Goal: Task Accomplishment & Management: Manage account settings

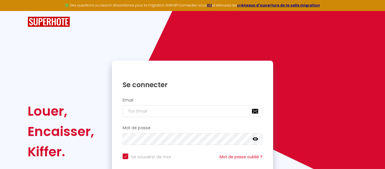
checkbox input "true"
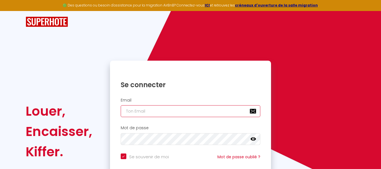
type input "[EMAIL_ADDRESS][DOMAIN_NAME]"
click at [149, 111] on input "[EMAIL_ADDRESS][DOMAIN_NAME]" at bounding box center [191, 111] width 140 height 12
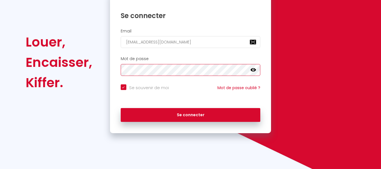
scroll to position [70, 0]
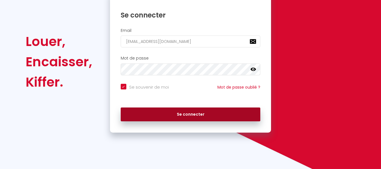
click at [214, 112] on button "Se connecter" at bounding box center [191, 114] width 140 height 14
checkbox input "true"
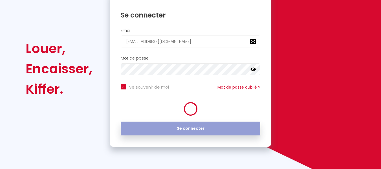
scroll to position [77, 0]
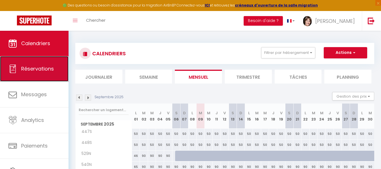
click at [44, 72] on span "Réservations" at bounding box center [37, 68] width 33 height 7
select select "not_cancelled"
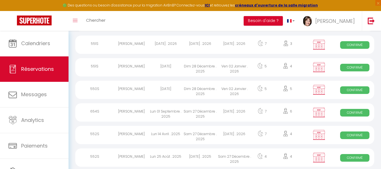
scroll to position [154, 0]
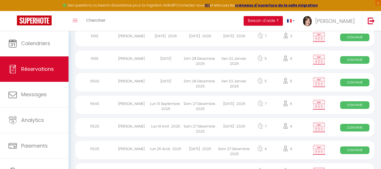
click at [126, 103] on div "Slimen ZAHALI" at bounding box center [131, 105] width 34 height 18
select select "OK"
select select "KO"
select select "0"
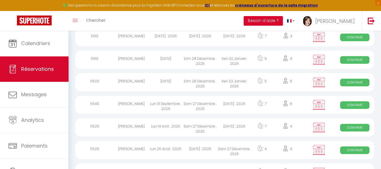
select select "1"
select select
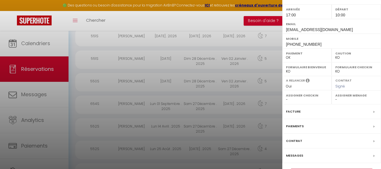
scroll to position [94, 0]
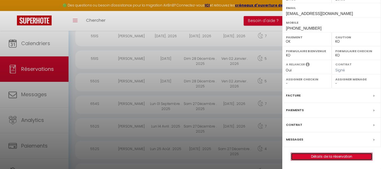
click at [343, 154] on link "Détails de la réservation" at bounding box center [331, 156] width 81 height 7
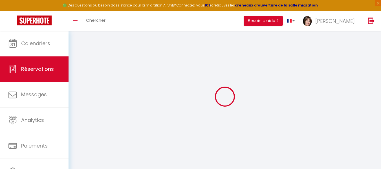
select select
checkbox input "true"
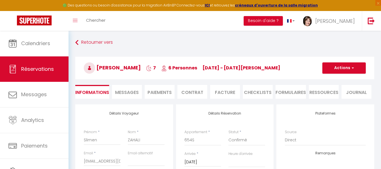
select select
checkbox input "true"
select select
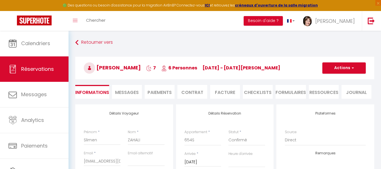
checkbox input "true"
select select "17:00"
select select "10:00"
click at [131, 93] on span "Messages" at bounding box center [127, 92] width 24 height 6
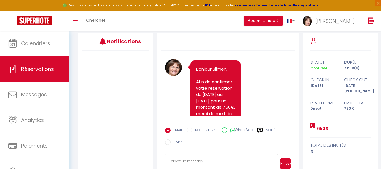
scroll to position [87, 0]
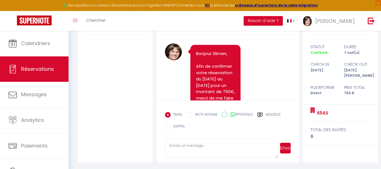
click at [179, 141] on textarea at bounding box center [221, 148] width 113 height 20
type textarea "B"
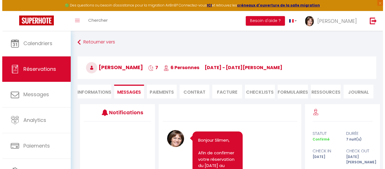
scroll to position [0, 0]
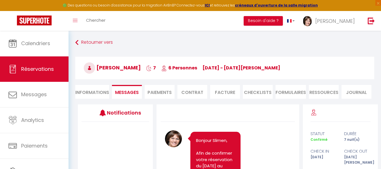
click at [194, 89] on li "Contrat" at bounding box center [192, 92] width 30 height 14
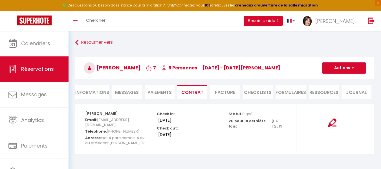
click at [347, 68] on button "Actions" at bounding box center [343, 67] width 43 height 11
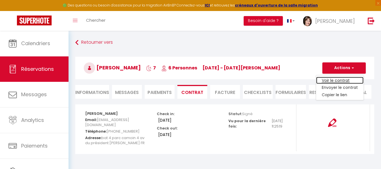
click at [337, 81] on link "Voir le contrat" at bounding box center [339, 80] width 47 height 7
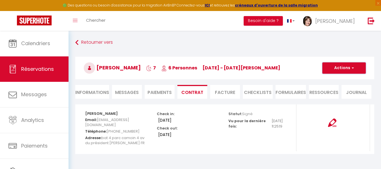
click at [345, 70] on button "Actions" at bounding box center [343, 67] width 43 height 11
click at [338, 87] on link "Envoyer le contrat" at bounding box center [339, 87] width 47 height 7
type input "zahali.slimen@hotmail.fr"
select select "fr"
type input "Votre contrat 6624385 - 654S Superdévoluy"
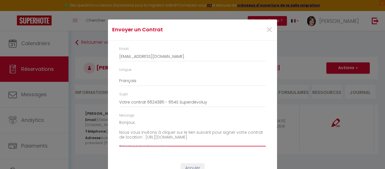
click at [119, 132] on textarea "Bonjour, Nous vous invitons à cliquer sur le lien suivant pour signer votre con…" at bounding box center [192, 132] width 146 height 28
click at [119, 132] on textarea "Bonjour, Je viens de voir que le contrat reçu précédemment n'était pas signé de…" at bounding box center [192, 132] width 146 height 28
click at [119, 138] on textarea "Bonjour, Je viens de voir que le contrat reçu précédemment n'était pas signé de…" at bounding box center [192, 132] width 146 height 28
drag, startPoint x: 150, startPoint y: 137, endPoint x: 139, endPoint y: 137, distance: 11.8
click at [139, 137] on textarea "Bonjour, Je viens de voir que le contrat reçu précédemment n'était pas signé de…" at bounding box center [192, 132] width 146 height 28
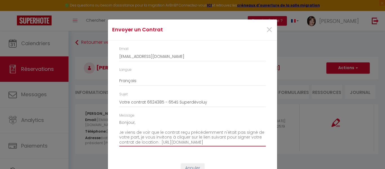
click at [166, 137] on textarea "Bonjour, Je viens de voir que le contrat reçu précédemment n'était pas signé de…" at bounding box center [192, 132] width 146 height 28
click at [162, 137] on textarea "Bonjour, Je viens de voir que le contrat reçu précédemment n'était pas signé de…" at bounding box center [192, 132] width 146 height 28
click at [168, 136] on textarea "Bonjour, Je viens de voir que le contrat reçu précédemment n'était pas signé de…" at bounding box center [192, 132] width 146 height 28
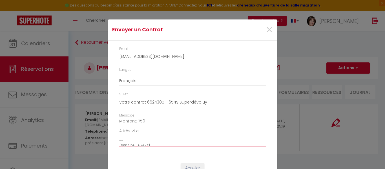
scroll to position [74, 0]
type textarea "Bonjour, Je viens de voir que le contrat reçu précédemment n'était pas signé de…"
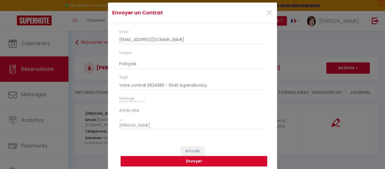
scroll to position [20, 0]
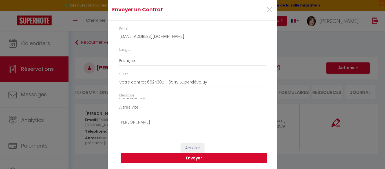
click at [204, 158] on button "Envoyer" at bounding box center [194, 158] width 146 height 11
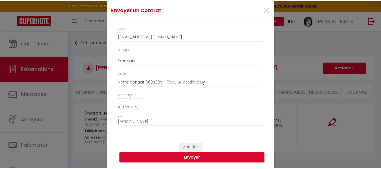
scroll to position [13, 0]
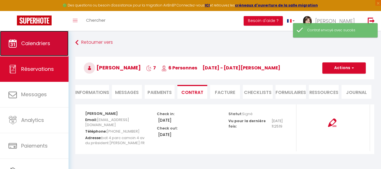
click at [39, 44] on span "Calendriers" at bounding box center [35, 43] width 29 height 7
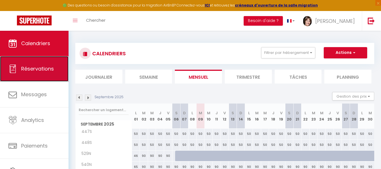
click at [44, 70] on span "Réservations" at bounding box center [37, 68] width 33 height 7
select select "not_cancelled"
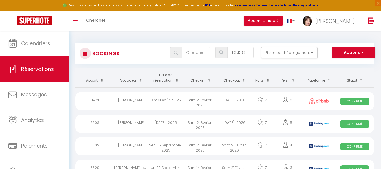
click at [135, 101] on div "Marion Fauchet" at bounding box center [131, 101] width 34 height 18
select select "OK"
select select "1"
select select "0"
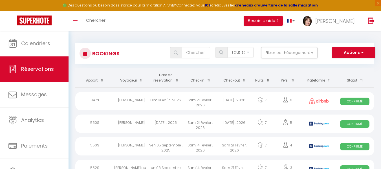
select select "1"
select select
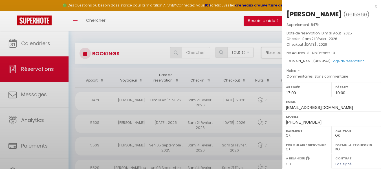
select select "39439"
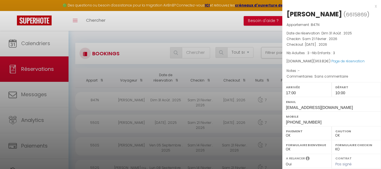
click at [40, 148] on div at bounding box center [190, 84] width 381 height 169
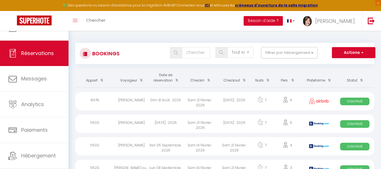
scroll to position [29, 0]
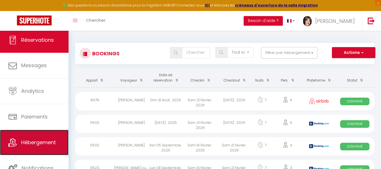
click at [48, 141] on span "Hébergement" at bounding box center [38, 142] width 35 height 7
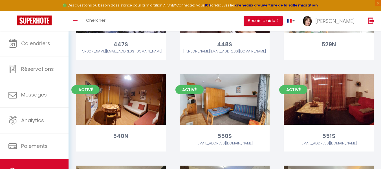
scroll to position [101, 0]
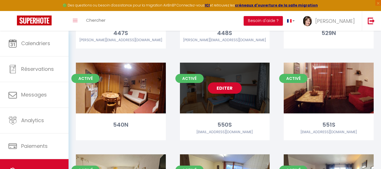
click at [229, 88] on link "Editer" at bounding box center [225, 87] width 34 height 11
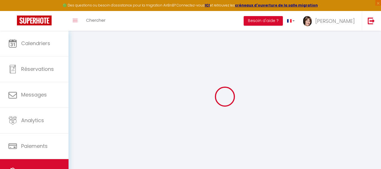
checkbox input "false"
select select "17:00"
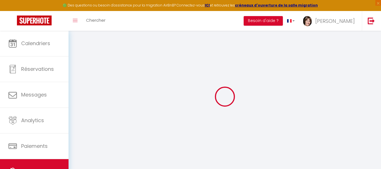
select select "23:00"
select select "10:00"
select select "30"
select select "120"
checkbox input "false"
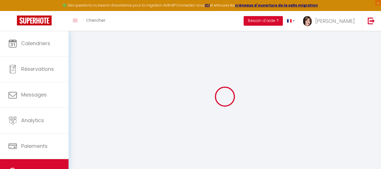
checkbox input "false"
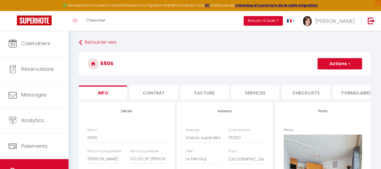
checkbox input "false"
click at [153, 90] on li "Contrat" at bounding box center [154, 92] width 48 height 14
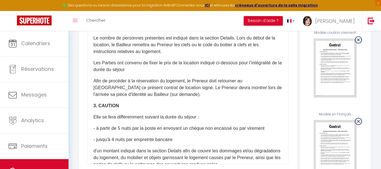
scroll to position [195, 0]
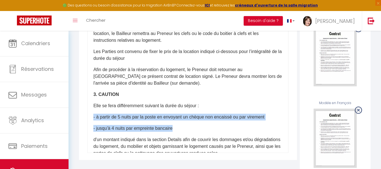
drag, startPoint x: 91, startPoint y: 121, endPoint x: 176, endPoint y: 134, distance: 85.5
click at [176, 134] on div "​Il a été convenu entre les parties que le Bailleur louera au Locataire le loge…" at bounding box center [187, 39] width 201 height 225
copy div "- à partir de 5 nuits par la poste en envoyant un chèque non encaissé ou par vi…"
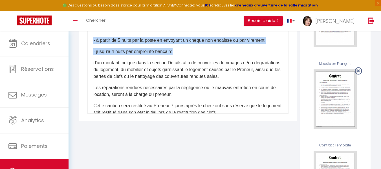
scroll to position [60, 0]
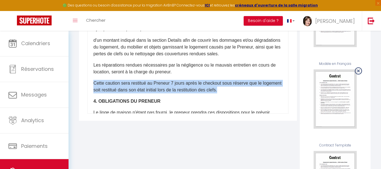
drag, startPoint x: 94, startPoint y: 87, endPoint x: 243, endPoint y: 96, distance: 149.6
click at [243, 93] on p "Cette caution sera restitué au Preneur 7 jours après le checkout sous réserve q…" at bounding box center [187, 87] width 189 height 14
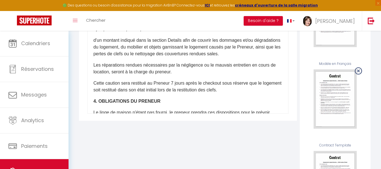
click at [244, 103] on p "​4. OBLIGATIONS DU PRENEUR" at bounding box center [187, 101] width 189 height 7
drag, startPoint x: 93, startPoint y: 87, endPoint x: 250, endPoint y: 94, distance: 157.6
click at [250, 94] on div "​Il a été convenu entre les parties que le Bailleur louera au Locataire le loge…" at bounding box center [187, 0] width 201 height 225
copy p "Cette caution sera restitué au Preneur 7 jours après le checkout sous réserve q…"
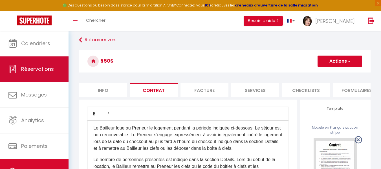
scroll to position [0, 0]
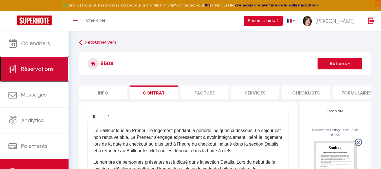
click at [41, 68] on span "Réservations" at bounding box center [37, 68] width 33 height 7
select select "not_cancelled"
select select
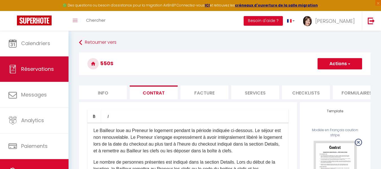
select select
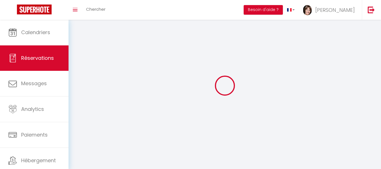
select select
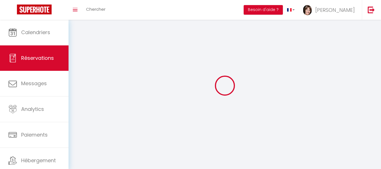
select select
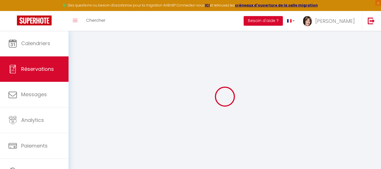
select select
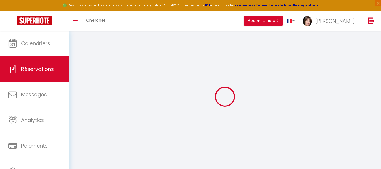
select select
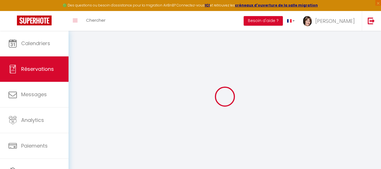
select select
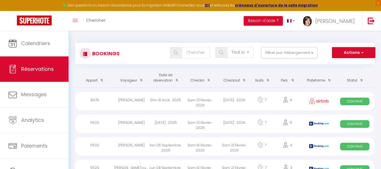
click at [159, 101] on div "Dim 31 Août . 2025" at bounding box center [165, 101] width 34 height 18
select select "OK"
select select "1"
select select "0"
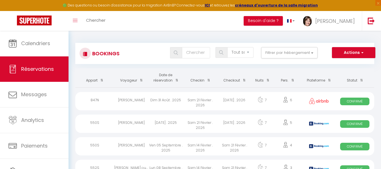
select select "1"
select select
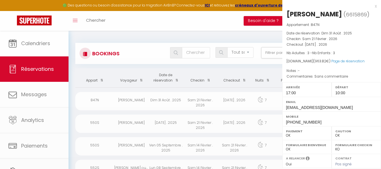
select select "39439"
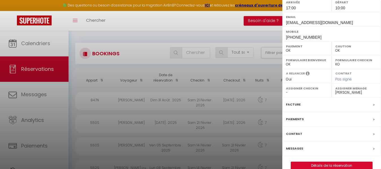
scroll to position [94, 0]
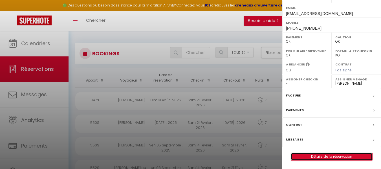
click at [325, 155] on link "Détails de la réservation" at bounding box center [331, 156] width 81 height 7
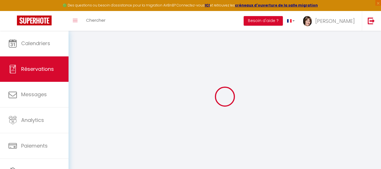
type input "Marion"
type input "Fauchet"
type input "fauchetmarion@yahoo.fr"
type input "ug12pb7g0nkrhesbolfp4glyrqs7@reply.superhote.com"
type input "+33650107005"
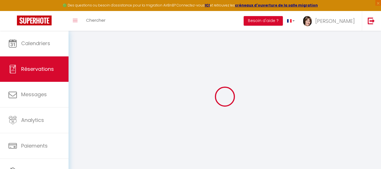
type input "+33650107005"
type input "54200"
type input "62 rue du chanot"
type input "BICQUELEY"
select select
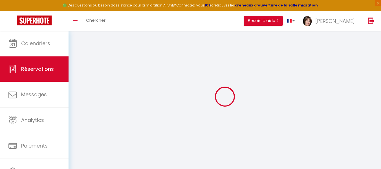
type input "153.68"
select select "57729"
select select "1"
select select
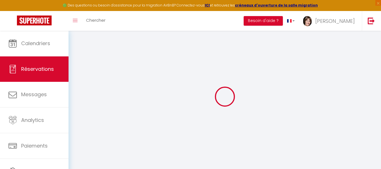
type input "3"
select select "12"
select select
type input "882"
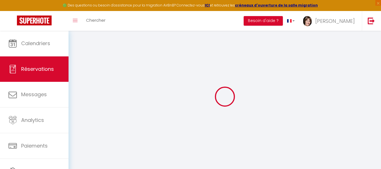
checkbox input "false"
type input "88.2"
select select "1"
type input "0"
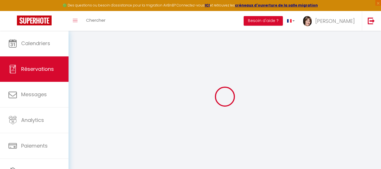
type input "0"
select select
select select "15"
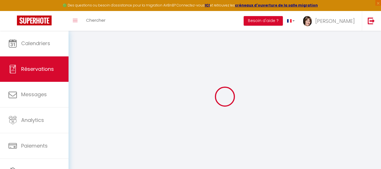
checkbox input "false"
select select
checkbox input "false"
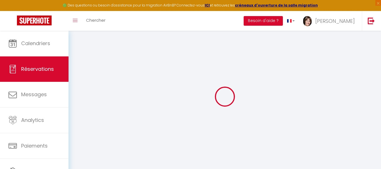
select select
checkbox input "false"
select select
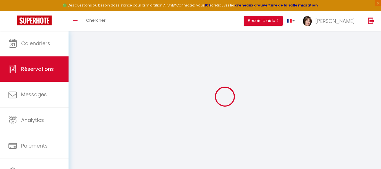
select select
checkbox input "false"
type textarea "Sans commentaire"
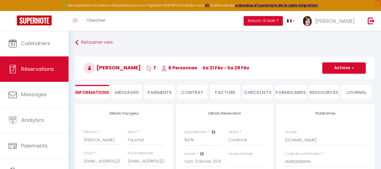
select select
type input "60"
type input "21.82"
select select
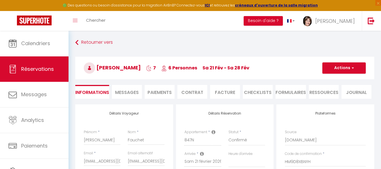
checkbox input "false"
select select
checkbox input "false"
select select "17:00"
select select "10:00"
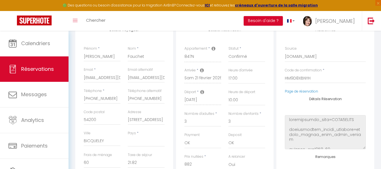
scroll to position [85, 0]
click at [232, 141] on select "OK KO" at bounding box center [246, 141] width 37 height 11
select select "14"
click at [228, 136] on select "OK KO" at bounding box center [246, 141] width 37 height 11
select select
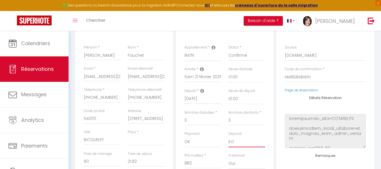
checkbox input "false"
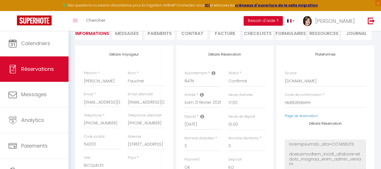
scroll to position [0, 0]
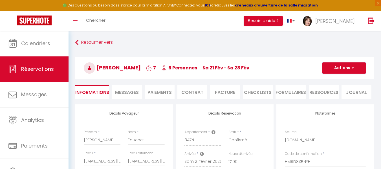
click at [335, 68] on button "Actions" at bounding box center [343, 67] width 43 height 11
click at [334, 79] on link "Enregistrer" at bounding box center [338, 80] width 45 height 7
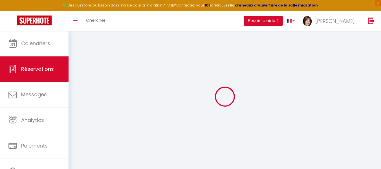
select select "not_cancelled"
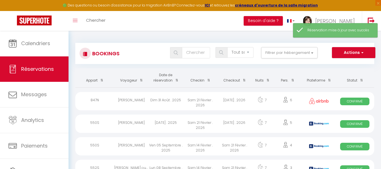
click at [128, 99] on div "Marion Fauchet" at bounding box center [131, 101] width 34 height 18
select select "OK"
select select "1"
select select "0"
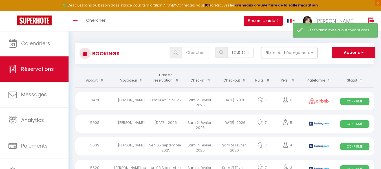
select select "1"
select select
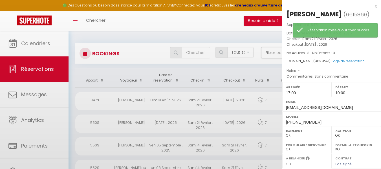
select select "39439"
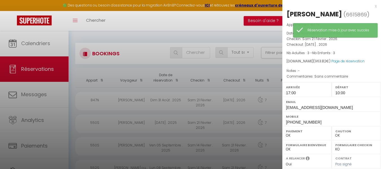
scroll to position [94, 0]
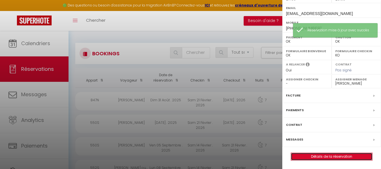
click at [338, 157] on link "Détails de la réservation" at bounding box center [331, 156] width 81 height 7
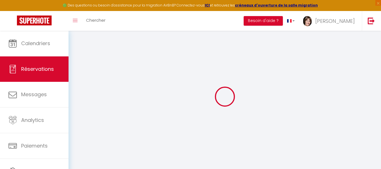
select select
checkbox input "false"
type textarea "Sans commentaire"
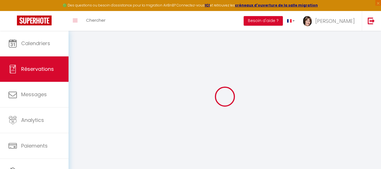
select select
checkbox input "false"
select select
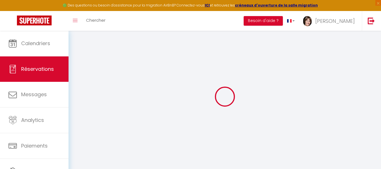
type input "60"
type input "21.82"
select select
checkbox input "false"
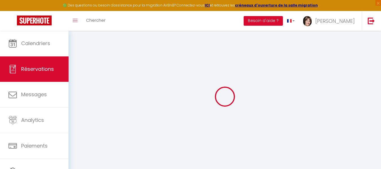
select select
checkbox input "false"
select select "17:00"
select select "10:00"
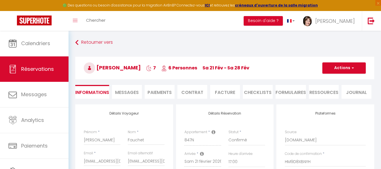
click at [130, 91] on span "Messages" at bounding box center [127, 92] width 24 height 6
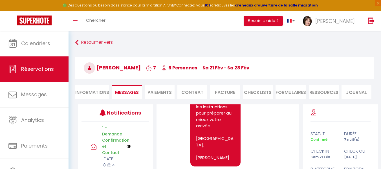
click at [92, 89] on li "Informations" at bounding box center [92, 92] width 34 height 14
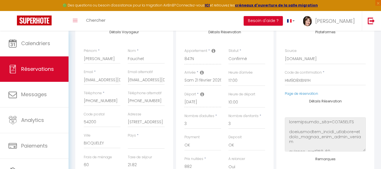
scroll to position [85, 0]
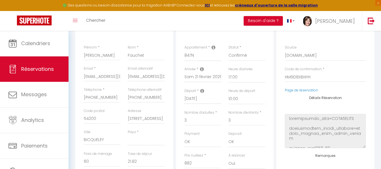
select select
checkbox input "false"
select select
checkbox input "false"
click at [232, 142] on select "OK KO" at bounding box center [246, 141] width 37 height 11
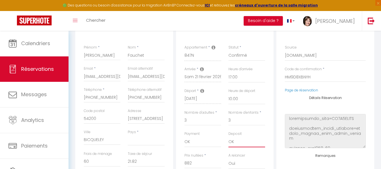
select select "14"
click at [228, 136] on select "OK KO" at bounding box center [246, 141] width 37 height 11
select select
checkbox input "false"
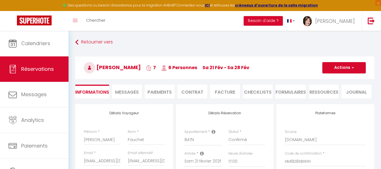
scroll to position [0, 0]
click at [339, 68] on button "Actions" at bounding box center [343, 67] width 43 height 11
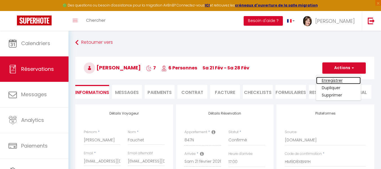
click at [333, 79] on link "Enregistrer" at bounding box center [338, 80] width 45 height 7
select select "not_cancelled"
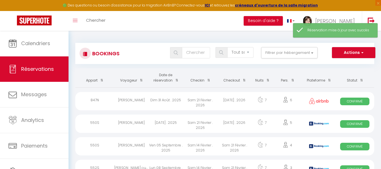
click at [98, 101] on div "847N" at bounding box center [94, 101] width 39 height 18
select select "OK"
select select "1"
select select "0"
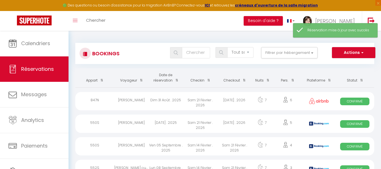
select select "1"
select select
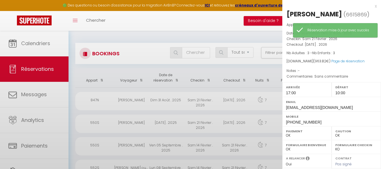
select select "39439"
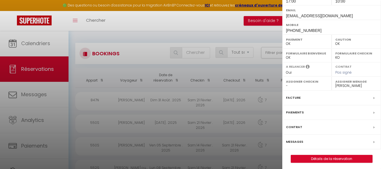
scroll to position [94, 0]
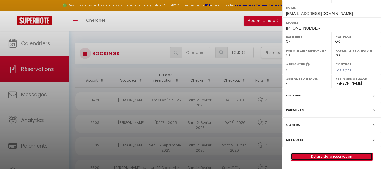
click at [318, 157] on link "Détails de la réservation" at bounding box center [331, 156] width 81 height 7
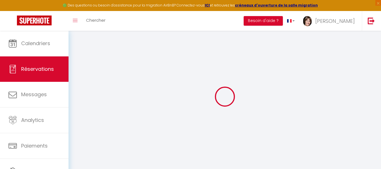
select select
checkbox input "false"
select select
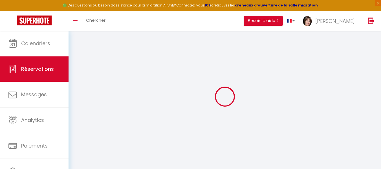
select select
checkbox input "false"
select select
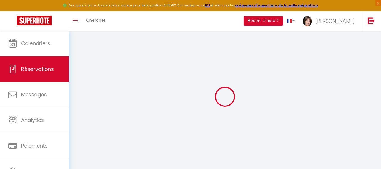
select select
checkbox input "false"
type textarea "Sans commentaire"
select select
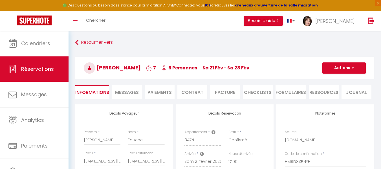
click at [132, 92] on span "Messages" at bounding box center [127, 92] width 24 height 6
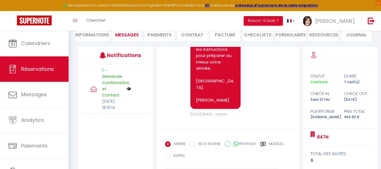
scroll to position [85, 0]
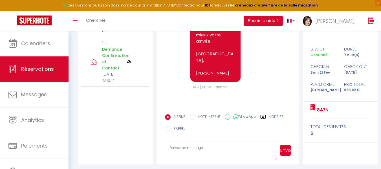
click at [174, 128] on label "RAPPEL" at bounding box center [177, 129] width 14 height 6
click at [170, 128] on input "RAPPEL" at bounding box center [168, 129] width 6 height 6
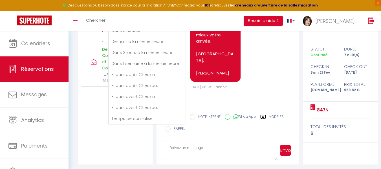
click at [212, 134] on div "AIRBNB NOTE INTERNE WhatsApp Modèles 9 « ‹ » › Sep 2025 2020 ~ 2030 Dim Lun Mar…" at bounding box center [228, 124] width 126 height 26
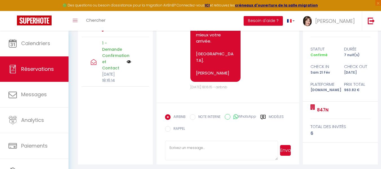
click at [179, 147] on textarea at bounding box center [221, 151] width 113 height 20
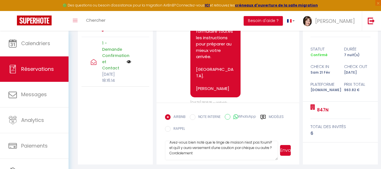
scroll to position [27, 0]
click at [283, 150] on button "Envoyer" at bounding box center [285, 150] width 11 height 11
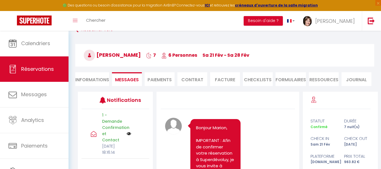
scroll to position [0, 0]
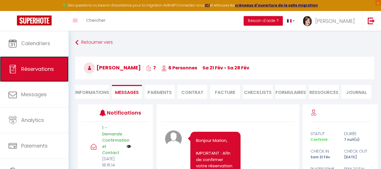
click at [50, 69] on span "Réservations" at bounding box center [37, 68] width 33 height 7
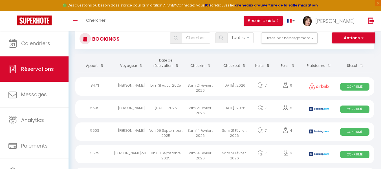
scroll to position [56, 0]
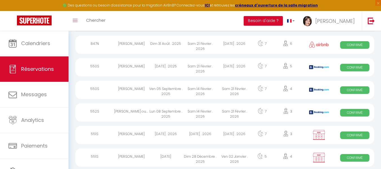
click at [130, 67] on div "Emilie Dudognon" at bounding box center [131, 67] width 34 height 18
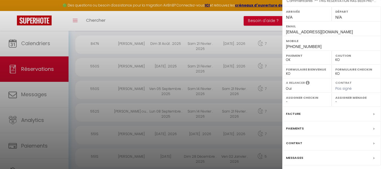
scroll to position [102, 0]
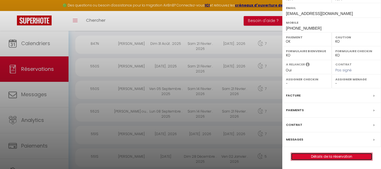
click at [328, 156] on link "Détails de la réservation" at bounding box center [331, 156] width 81 height 7
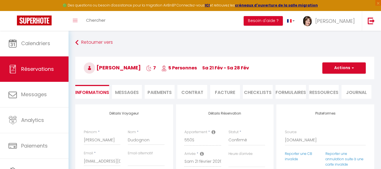
click at [196, 94] on li "Contrat" at bounding box center [192, 92] width 30 height 14
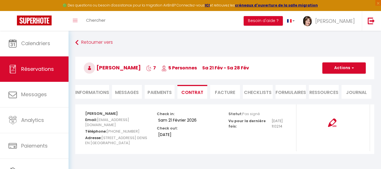
click at [130, 92] on span "Messages" at bounding box center [127, 92] width 24 height 6
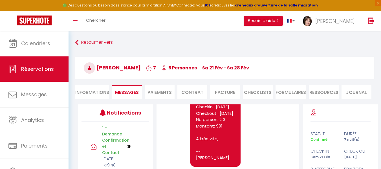
scroll to position [819, 0]
click at [95, 93] on li "Informations" at bounding box center [92, 92] width 34 height 14
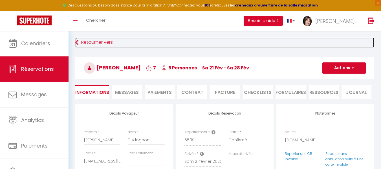
click at [92, 44] on link "Retourner vers" at bounding box center [224, 42] width 299 height 10
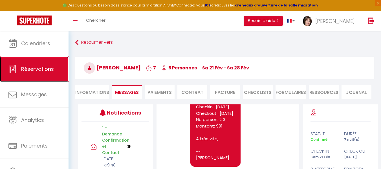
click at [38, 67] on span "Réservations" at bounding box center [37, 68] width 33 height 7
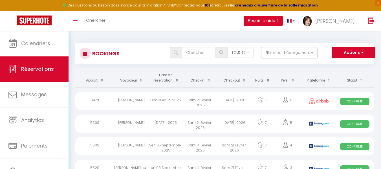
click at [125, 145] on div "Alex Lucas" at bounding box center [131, 146] width 34 height 18
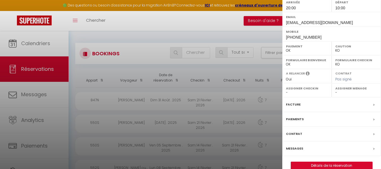
scroll to position [102, 0]
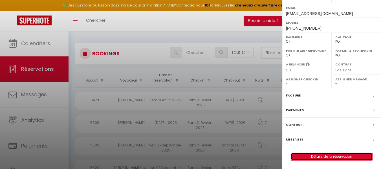
click at [313, 155] on link "Détails de la réservation" at bounding box center [331, 156] width 81 height 7
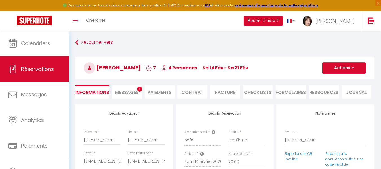
click at [132, 92] on span "Messages" at bounding box center [127, 92] width 24 height 6
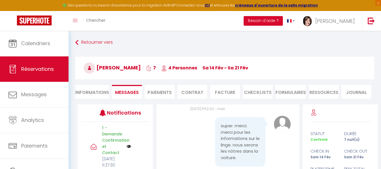
scroll to position [524, 0]
click at [196, 93] on li "Contrat" at bounding box center [192, 92] width 30 height 14
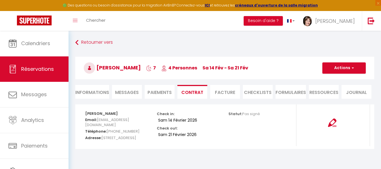
click at [97, 92] on li "Informations" at bounding box center [92, 92] width 34 height 14
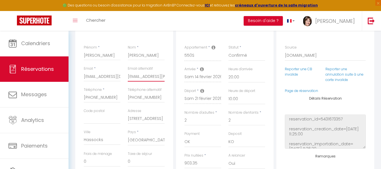
scroll to position [0, 12]
drag, startPoint x: 128, startPoint y: 77, endPoint x: 172, endPoint y: 79, distance: 44.0
click at [172, 79] on div "Détails Voyageur Prénom * Alex Nom * Lucas Email * alucas.889945@guest.booking.…" at bounding box center [124, 120] width 98 height 201
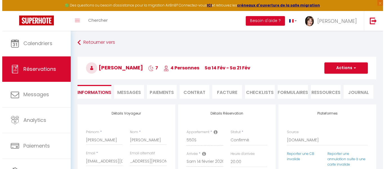
scroll to position [0, 0]
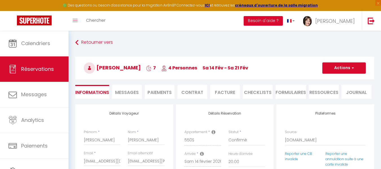
click at [187, 91] on li "Contrat" at bounding box center [192, 92] width 30 height 14
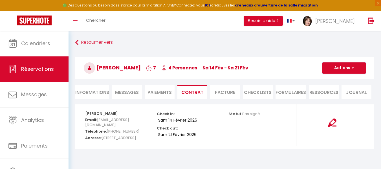
click at [333, 69] on button "Actions" at bounding box center [343, 67] width 43 height 11
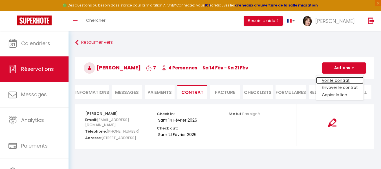
click at [332, 79] on link "Voir le contrat" at bounding box center [339, 80] width 47 height 7
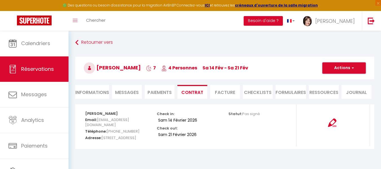
click at [340, 69] on button "Actions" at bounding box center [343, 67] width 43 height 11
click at [335, 87] on link "Envoyer le contrat" at bounding box center [339, 87] width 47 height 7
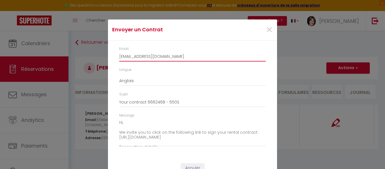
drag, startPoint x: 190, startPoint y: 57, endPoint x: 116, endPoint y: 55, distance: 74.4
click at [116, 55] on div "Email alucas.889945@guest.booking.com" at bounding box center [193, 56] width 154 height 21
paste input "ex.m.lucas@gmail"
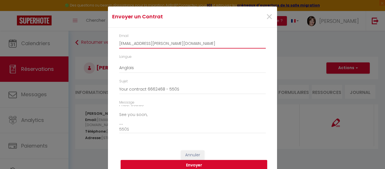
scroll to position [20, 0]
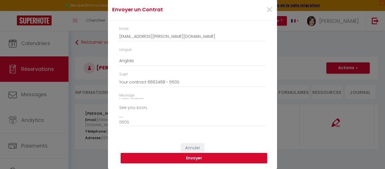
click at [197, 159] on button "Envoyer" at bounding box center [194, 158] width 146 height 11
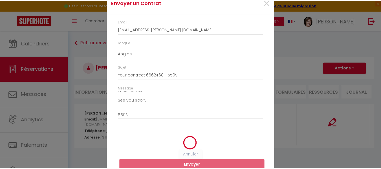
scroll to position [13, 0]
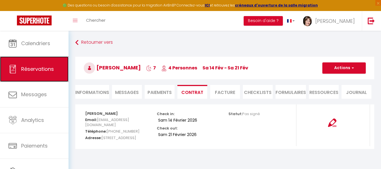
click at [27, 67] on span "Réservations" at bounding box center [37, 68] width 33 height 7
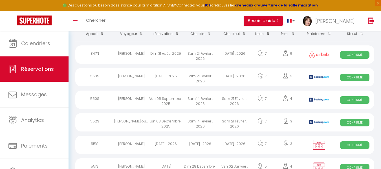
scroll to position [56, 0]
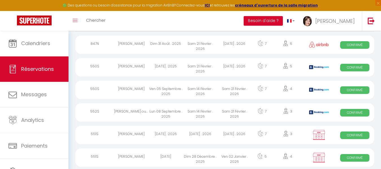
click at [131, 111] on div "GIORDANO JEAN YVES ou PASCALE" at bounding box center [131, 112] width 34 height 18
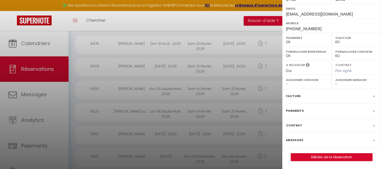
scroll to position [120, 0]
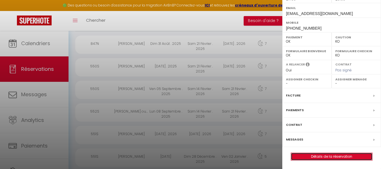
click at [329, 156] on link "Détails de la réservation" at bounding box center [331, 156] width 81 height 7
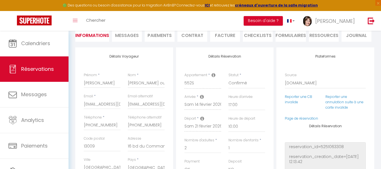
scroll to position [56, 0]
click at [131, 35] on span "Messages" at bounding box center [127, 36] width 24 height 6
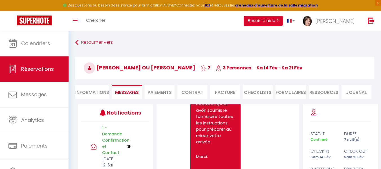
scroll to position [170, 0]
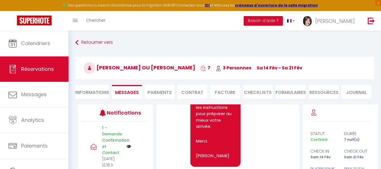
click at [99, 93] on li "Informations" at bounding box center [92, 92] width 34 height 14
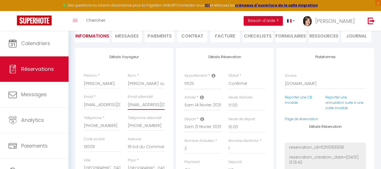
scroll to position [0, 20]
drag, startPoint x: 128, startPoint y: 105, endPoint x: 170, endPoint y: 106, distance: 42.3
click at [170, 106] on div "Détails Voyageur Prénom * GIORDANO Nom * JEAN YVES ou PASCALE Email * gpasca.51…" at bounding box center [124, 148] width 98 height 201
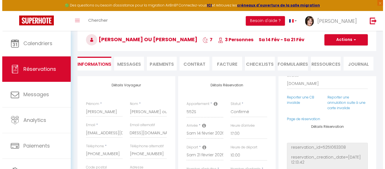
scroll to position [0, 0]
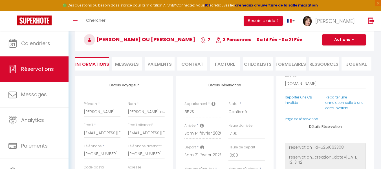
click at [192, 63] on li "Contrat" at bounding box center [192, 64] width 30 height 14
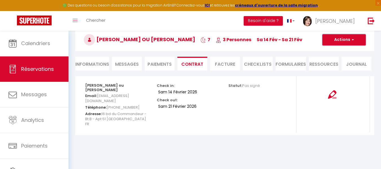
click at [343, 41] on button "Actions" at bounding box center [343, 39] width 43 height 11
click at [334, 58] on link "Envoyer le contrat" at bounding box center [339, 59] width 47 height 7
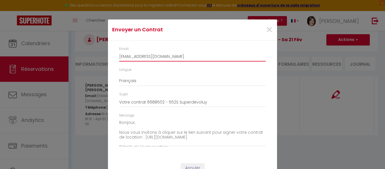
drag, startPoint x: 190, startPoint y: 55, endPoint x: 114, endPoint y: 56, distance: 76.1
click at [116, 56] on div "Email gpasca.510712@guest.booking.com" at bounding box center [193, 56] width 154 height 21
paste input "iordano.millet001@orange.fr"
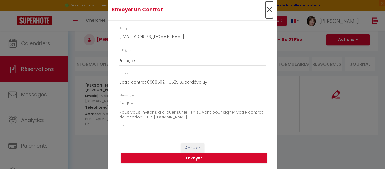
click at [266, 10] on span "×" at bounding box center [269, 9] width 7 height 17
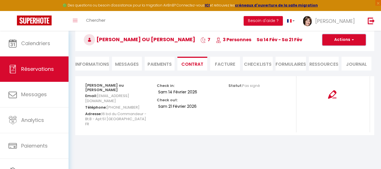
click at [338, 41] on button "Actions" at bounding box center [343, 39] width 43 height 11
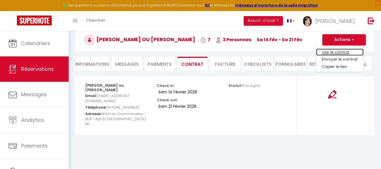
click at [332, 52] on link "Voir le contrat" at bounding box center [339, 51] width 47 height 7
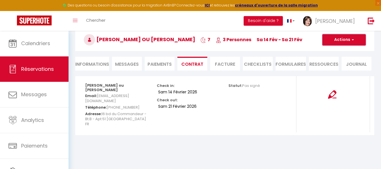
click at [334, 39] on button "Actions" at bounding box center [343, 39] width 43 height 11
click at [331, 59] on link "Envoyer le contrat" at bounding box center [339, 59] width 47 height 7
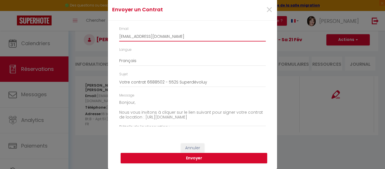
drag, startPoint x: 187, startPoint y: 37, endPoint x: 98, endPoint y: 38, distance: 89.0
click at [98, 38] on div "Envoyer un Contrat × Email gpasca.510712@guest.booking.com Langue Anglais Franç…" at bounding box center [192, 84] width 385 height 169
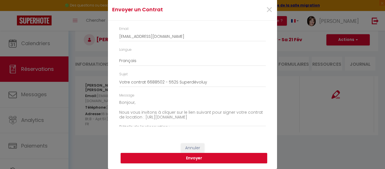
click at [99, 38] on div "Envoyer un Contrat × Email gpasca.510712@guest.booking.com Langue Anglais Franç…" at bounding box center [192, 84] width 385 height 169
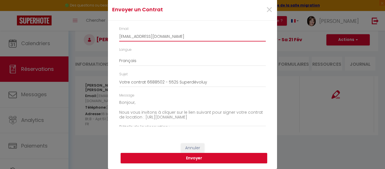
drag, startPoint x: 187, startPoint y: 36, endPoint x: 109, endPoint y: 36, distance: 78.6
click at [109, 36] on div "Email gpasca.510712@guest.booking.com Langue Anglais Français Espagnol Portugai…" at bounding box center [192, 79] width 169 height 117
paste input "iordano.millet001@orange.fr"
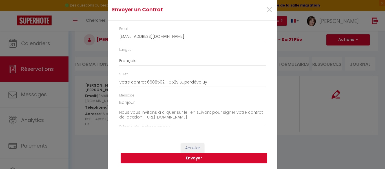
click at [195, 157] on button "Envoyer" at bounding box center [194, 158] width 146 height 11
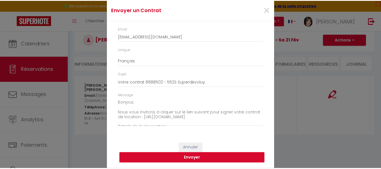
scroll to position [13, 0]
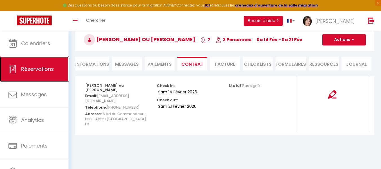
click at [44, 68] on span "Réservations" at bounding box center [37, 68] width 33 height 7
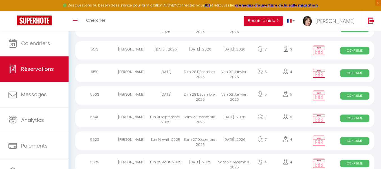
scroll to position [169, 0]
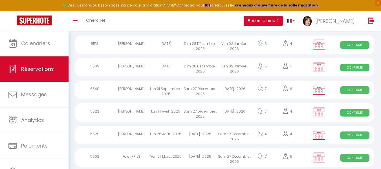
click at [159, 90] on div "Lun 01 Septembre . 2025" at bounding box center [165, 90] width 34 height 18
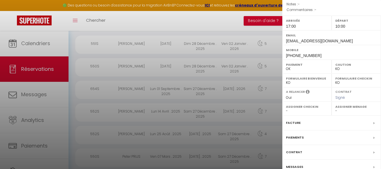
scroll to position [85, 0]
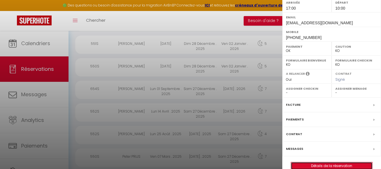
click at [330, 165] on link "Détails de la réservation" at bounding box center [331, 165] width 81 height 7
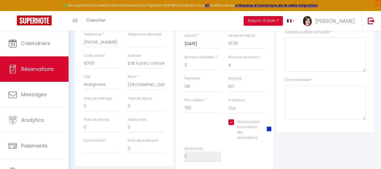
scroll to position [141, 0]
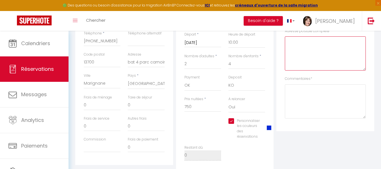
click at [290, 41] on complète0 at bounding box center [325, 53] width 81 height 34
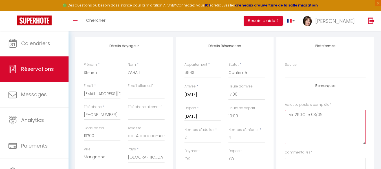
scroll to position [28, 0]
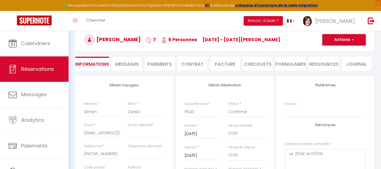
click at [338, 39] on button "Actions" at bounding box center [343, 39] width 43 height 11
click at [337, 51] on link "Enregistrer" at bounding box center [338, 51] width 45 height 7
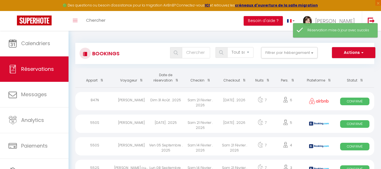
click at [143, 125] on div "Emilie Dudognon" at bounding box center [131, 123] width 34 height 18
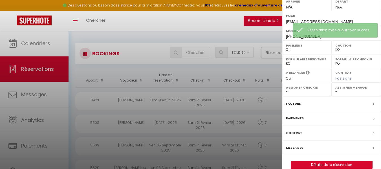
scroll to position [102, 0]
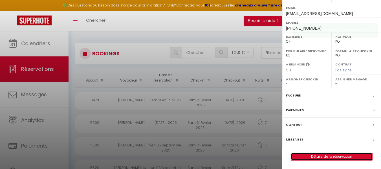
click at [343, 156] on link "Détails de la réservation" at bounding box center [331, 156] width 81 height 7
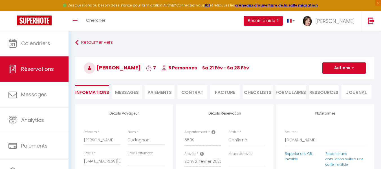
click at [129, 93] on span "Messages" at bounding box center [127, 92] width 24 height 6
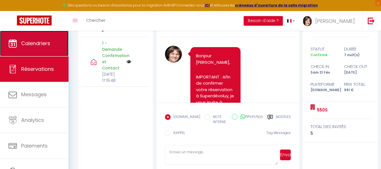
click at [43, 46] on span "Calendriers" at bounding box center [35, 43] width 29 height 7
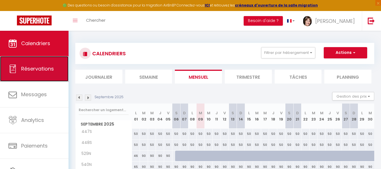
click at [41, 70] on span "Réservations" at bounding box center [37, 68] width 33 height 7
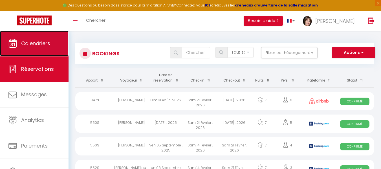
click at [47, 45] on span "Calendriers" at bounding box center [35, 43] width 29 height 7
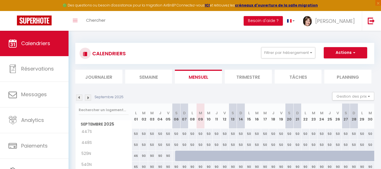
click at [88, 97] on img at bounding box center [88, 97] width 6 height 6
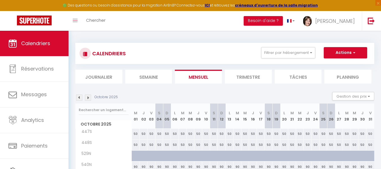
click at [88, 97] on img at bounding box center [88, 97] width 6 height 6
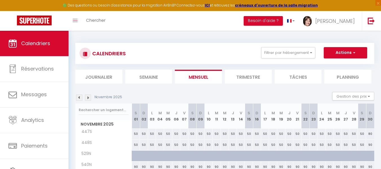
click at [88, 97] on img at bounding box center [88, 97] width 6 height 6
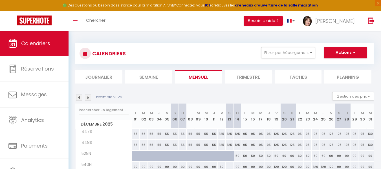
click at [88, 97] on img at bounding box center [88, 97] width 6 height 6
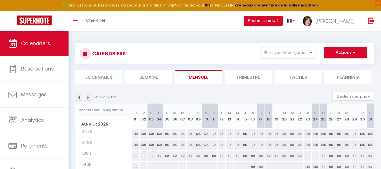
click at [88, 97] on img at bounding box center [88, 97] width 6 height 6
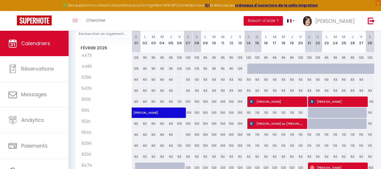
scroll to position [85, 0]
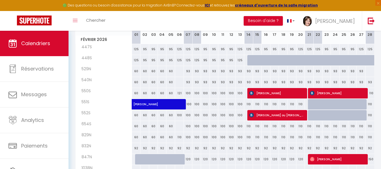
click at [311, 103] on div at bounding box center [312, 104] width 9 height 11
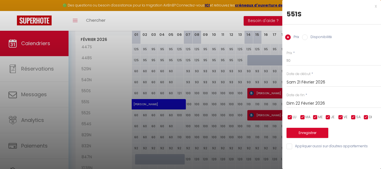
click at [304, 37] on input "Disponibilité" at bounding box center [305, 37] width 6 height 6
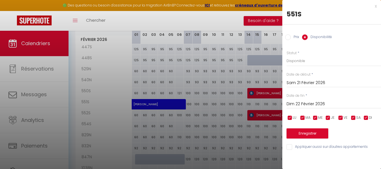
click at [306, 104] on input "Dim 22 Février 2026" at bounding box center [333, 103] width 94 height 7
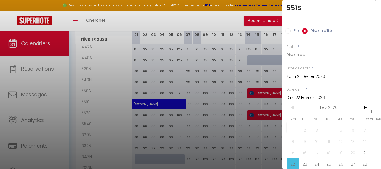
scroll to position [11, 0]
click at [363, 157] on span "28" at bounding box center [364, 162] width 12 height 11
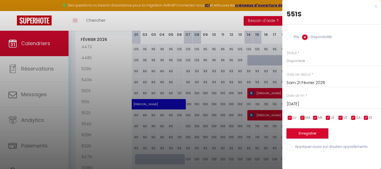
click at [304, 133] on button "Enregistrer" at bounding box center [307, 133] width 42 height 10
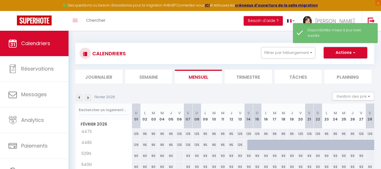
click at [343, 52] on button "Actions" at bounding box center [344, 52] width 43 height 11
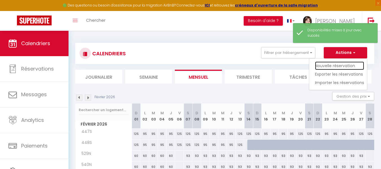
click at [333, 64] on link "Nouvelle réservation" at bounding box center [339, 65] width 49 height 8
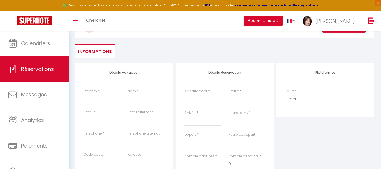
scroll to position [56, 0]
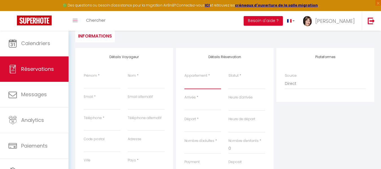
click at [196, 87] on select "447S 448S 529N 540N 550S 551S 552S 654S 829N 832N 847N 1038N" at bounding box center [202, 83] width 37 height 11
click at [184, 78] on select "447S 448S 529N 540N 550S 551S 552S 654S 829N 832N 847N 1038N" at bounding box center [202, 83] width 37 height 11
click at [232, 86] on select "Confirmé Non Confirmé Annulé Annulé par le voyageur No Show Request" at bounding box center [246, 83] width 37 height 11
click at [228, 78] on select "Confirmé Non Confirmé Annulé Annulé par le voyageur No Show Request" at bounding box center [246, 83] width 37 height 11
click at [194, 107] on input "Arrivée" at bounding box center [202, 105] width 37 height 7
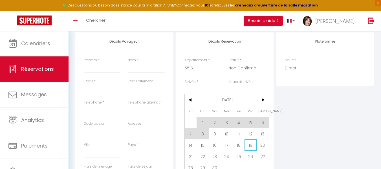
scroll to position [85, 0]
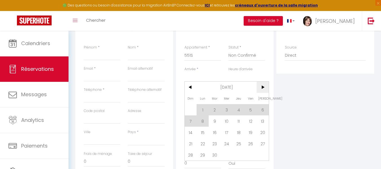
click at [261, 87] on span ">" at bounding box center [262, 86] width 12 height 11
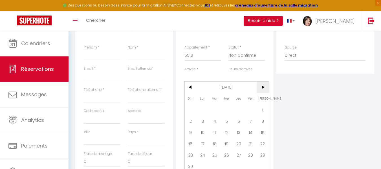
click at [261, 87] on span ">" at bounding box center [262, 86] width 12 height 11
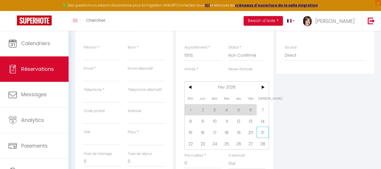
click at [261, 132] on span "21" at bounding box center [262, 131] width 12 height 11
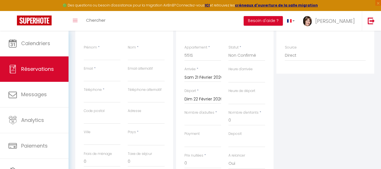
click at [199, 99] on input "Dim 22 Février 2026" at bounding box center [202, 99] width 37 height 7
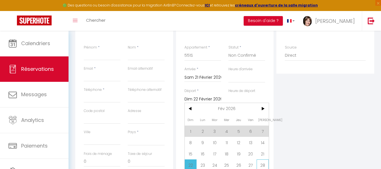
click at [263, 162] on span "28" at bounding box center [262, 164] width 12 height 11
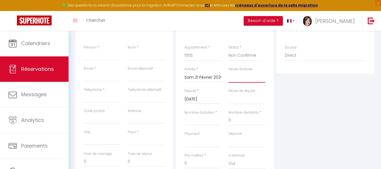
click at [237, 80] on select "00:00 00:30 01:00 01:30 02:00 02:30 03:00 03:30 04:00 04:30 05:00 05:30 06:00 0…" at bounding box center [246, 77] width 37 height 11
click at [228, 72] on select "00:00 00:30 01:00 01:30 02:00 02:30 03:00 03:30 04:00 04:30 05:00 05:30 06:00 0…" at bounding box center [246, 77] width 37 height 11
click at [234, 102] on select "00:00 00:30 01:00 01:30 02:00 02:30 03:00 03:30 04:00 04:30 05:00 05:30 06:00 0…" at bounding box center [246, 99] width 37 height 11
click at [228, 94] on select "00:00 00:30 01:00 01:30 02:00 02:30 03:00 03:30 04:00 04:30 05:00 05:30 06:00 0…" at bounding box center [246, 99] width 37 height 11
click at [193, 122] on input "Nombre d'adultes" at bounding box center [202, 120] width 37 height 10
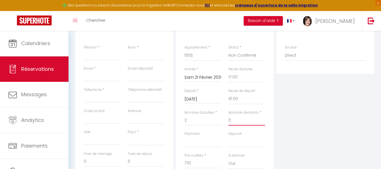
drag, startPoint x: 232, startPoint y: 119, endPoint x: 228, endPoint y: 120, distance: 3.5
click at [228, 120] on input "0" at bounding box center [246, 120] width 37 height 10
click at [189, 145] on select "OK KO" at bounding box center [202, 141] width 37 height 11
click at [184, 136] on select "OK KO" at bounding box center [202, 141] width 37 height 11
click at [233, 144] on select "OK KO" at bounding box center [246, 141] width 37 height 11
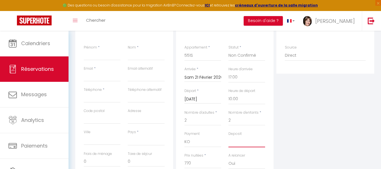
click at [228, 136] on select "OK KO" at bounding box center [246, 141] width 37 height 11
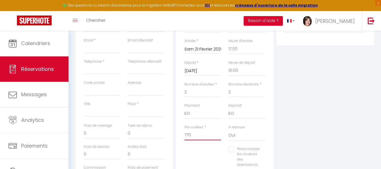
drag, startPoint x: 194, startPoint y: 135, endPoint x: 190, endPoint y: 131, distance: 5.4
click at [183, 135] on div "Prix nuitées * 770" at bounding box center [203, 136] width 44 height 22
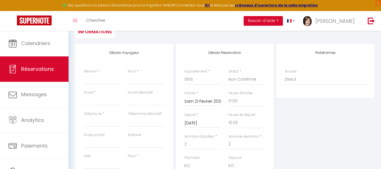
scroll to position [56, 0]
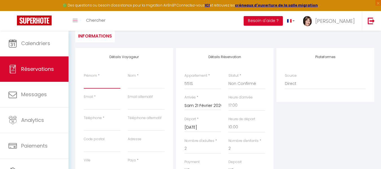
click at [103, 84] on input "Prénom" at bounding box center [102, 83] width 37 height 10
click at [135, 148] on input "Adresse" at bounding box center [146, 147] width 37 height 10
paste input "giordano.millet001@orange.fr"
click at [164, 147] on div "Adresse giordano.millet001@orange.fr" at bounding box center [146, 146] width 44 height 21
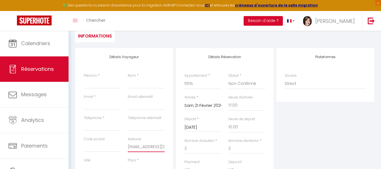
scroll to position [0, 20]
drag, startPoint x: 128, startPoint y: 147, endPoint x: 171, endPoint y: 147, distance: 43.1
click at [171, 147] on div "Détails Voyageur Prénom * Nom * Email * Email alternatif Téléphone * Téléphone …" at bounding box center [124, 148] width 98 height 201
click at [101, 106] on input "Email client" at bounding box center [102, 104] width 37 height 10
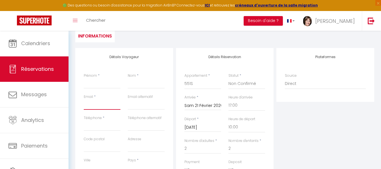
paste input "giordano.millet001@orange.fr"
click at [103, 148] on input "Code postal" at bounding box center [102, 147] width 37 height 10
paste input "60290 LAIGNEVILLE"
drag, startPoint x: 96, startPoint y: 146, endPoint x: 121, endPoint y: 146, distance: 25.1
click at [121, 146] on div "Code postal 60290 LAIGNEVILLE" at bounding box center [102, 146] width 44 height 21
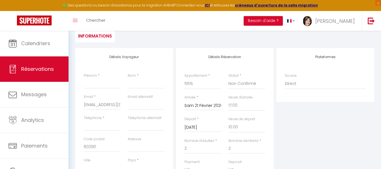
click at [92, 164] on input "Ville" at bounding box center [102, 168] width 37 height 10
paste input "LAIGNEVILLE"
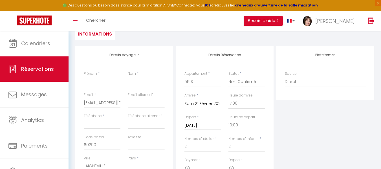
click at [139, 165] on select "France Portugal Afghanistan Albania Algeria American Samoa Andorra Angola Angui…" at bounding box center [146, 166] width 37 height 11
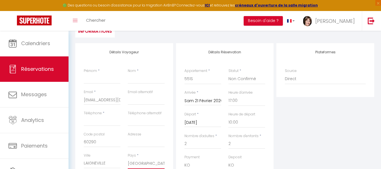
click at [128, 158] on select "France Portugal Afghanistan Albania Algeria American Samoa Andorra Angola Angui…" at bounding box center [146, 163] width 37 height 11
click at [95, 121] on input "Téléphone" at bounding box center [102, 121] width 37 height 10
paste input "06.81.01.60.14"
click at [88, 121] on input "06.81.01.60.14" at bounding box center [102, 121] width 37 height 10
click at [93, 121] on input "06 81.01.60.14" at bounding box center [102, 121] width 37 height 10
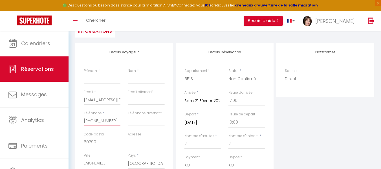
click at [98, 121] on input "06 81 01.60.14" at bounding box center [102, 121] width 37 height 10
click at [104, 122] on input "06 81 01 60.14" at bounding box center [102, 121] width 37 height 10
drag, startPoint x: 84, startPoint y: 100, endPoint x: 125, endPoint y: 99, distance: 40.9
click at [125, 99] on div "Email * giordano.millet001@orange.fr Email alternatif" at bounding box center [124, 99] width 88 height 21
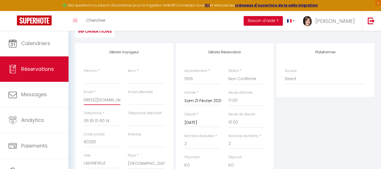
scroll to position [0, 15]
paste input "violet.severine@neuf"
click at [89, 79] on input "Prénom" at bounding box center [102, 79] width 37 height 10
click at [140, 77] on input "Nom" at bounding box center [146, 79] width 37 height 10
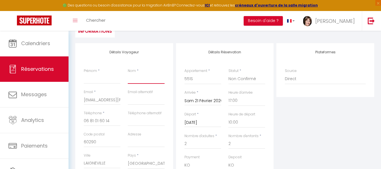
paste input "LESCENT/VIOLET"
drag, startPoint x: 143, startPoint y: 77, endPoint x: 127, endPoint y: 78, distance: 16.1
click at [127, 78] on div "Nom * LESCENT/VIOLET" at bounding box center [146, 78] width 44 height 21
click at [171, 39] on div "Retourner vers VEYER/VIOLET Actions Enregistrer Actions Enregistrer Aperçu et é…" at bounding box center [225, 9] width 306 height 67
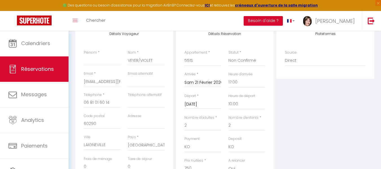
scroll to position [89, 0]
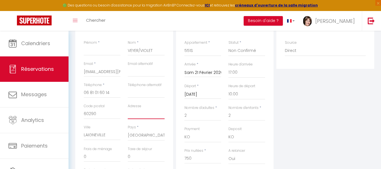
click at [130, 115] on input "Adresse" at bounding box center [146, 114] width 37 height 10
paste input "7 allée des Longues Raies"
drag, startPoint x: 99, startPoint y: 114, endPoint x: 79, endPoint y: 114, distance: 20.0
click at [79, 114] on div "Détails Voyageur Prénom * Nom * VEYER/VIOLET Email * violet.severine@neuf.fr Em…" at bounding box center [124, 115] width 98 height 201
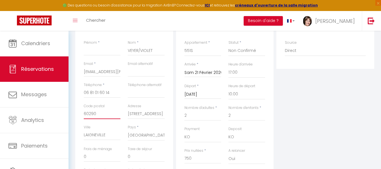
click at [97, 115] on input "60290" at bounding box center [102, 114] width 37 height 10
drag, startPoint x: 97, startPoint y: 114, endPoint x: 82, endPoint y: 115, distance: 14.9
click at [82, 115] on div "Code postal 60290" at bounding box center [102, 113] width 44 height 21
paste input "700 Pont Sainte Maxence"
drag, startPoint x: 119, startPoint y: 114, endPoint x: 96, endPoint y: 114, distance: 23.1
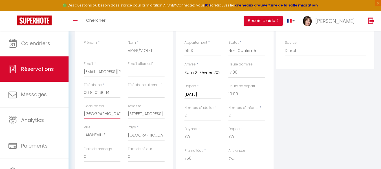
click at [96, 114] on input "60700 Pont Sainte Maxence" at bounding box center [102, 114] width 37 height 10
drag, startPoint x: 108, startPoint y: 135, endPoint x: 79, endPoint y: 135, distance: 28.5
click at [79, 135] on div "Détails Voyageur Prénom * Nom * VEYER/VIOLET Email * violet.severine@neuf.fr Em…" at bounding box center [124, 115] width 98 height 201
paste input "Pont Sainte Maxence"
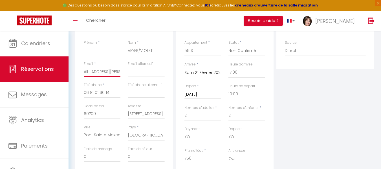
drag, startPoint x: 84, startPoint y: 72, endPoint x: 131, endPoint y: 72, distance: 47.3
click at [131, 72] on div "Email * violet.severine@neuf.fr Email alternatif" at bounding box center [124, 71] width 88 height 21
paste input "daviid__60@hotmail"
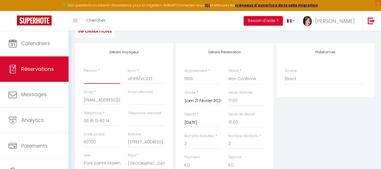
click at [99, 78] on input "Prénom" at bounding box center [102, 79] width 37 height 10
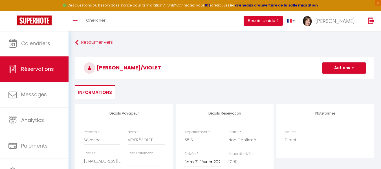
click at [340, 68] on button "Actions" at bounding box center [343, 67] width 43 height 11
click at [335, 81] on link "Enregistrer" at bounding box center [338, 80] width 45 height 7
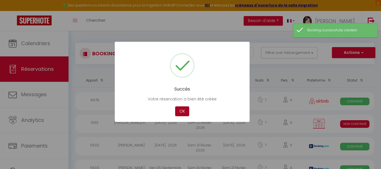
click at [178, 112] on button "OK" at bounding box center [182, 111] width 14 height 10
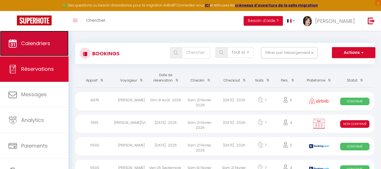
click at [38, 45] on span "Calendriers" at bounding box center [35, 43] width 29 height 7
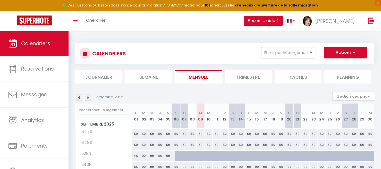
click at [87, 99] on img at bounding box center [88, 97] width 6 height 6
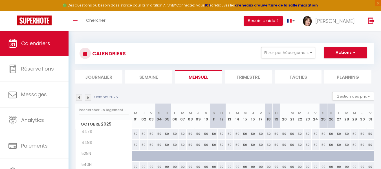
click at [87, 99] on img at bounding box center [88, 97] width 6 height 6
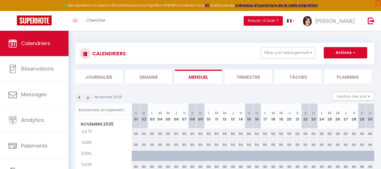
click at [88, 98] on img at bounding box center [88, 97] width 6 height 6
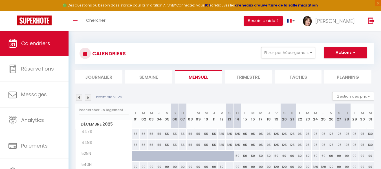
click at [88, 98] on img at bounding box center [88, 97] width 6 height 6
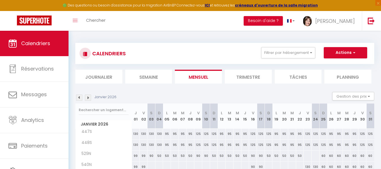
click at [88, 98] on img at bounding box center [88, 97] width 6 height 6
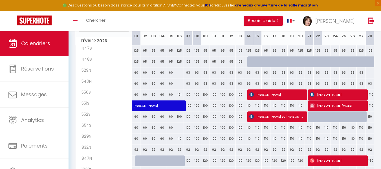
scroll to position [85, 0]
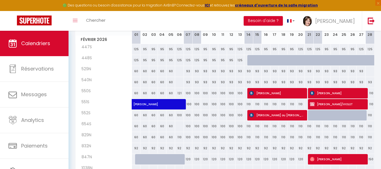
click at [324, 116] on div at bounding box center [326, 115] width 9 height 11
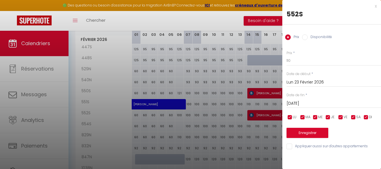
click at [305, 83] on input "Lun 23 Février 2026" at bounding box center [333, 82] width 94 height 7
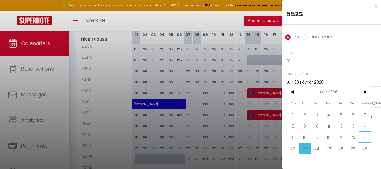
click at [364, 134] on span "21" at bounding box center [364, 136] width 12 height 11
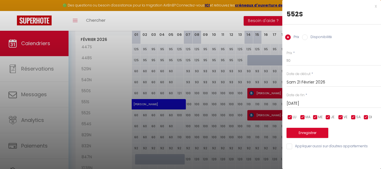
click at [301, 104] on input "Mar 24 Février 2026" at bounding box center [333, 103] width 94 height 7
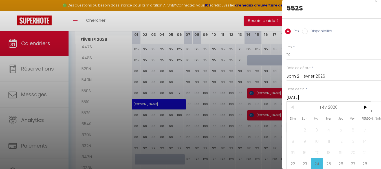
scroll to position [11, 0]
click at [366, 157] on span "28" at bounding box center [364, 162] width 12 height 11
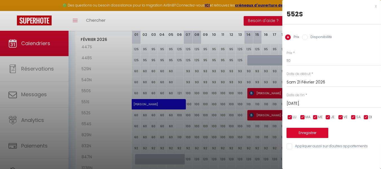
scroll to position [0, 0]
click at [306, 38] on input "Disponibilité" at bounding box center [305, 37] width 6 height 6
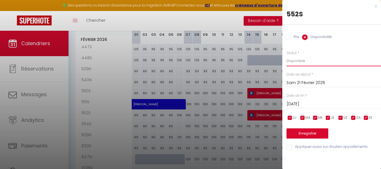
click at [295, 62] on select "Disponible Indisponible" at bounding box center [333, 60] width 94 height 11
click at [286, 55] on select "Disponible Indisponible" at bounding box center [333, 60] width 94 height 11
click at [307, 133] on button "Enregistrer" at bounding box center [307, 133] width 42 height 10
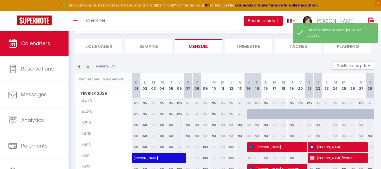
scroll to position [85, 0]
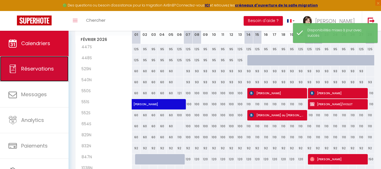
click at [39, 69] on span "Réservations" at bounding box center [37, 68] width 33 height 7
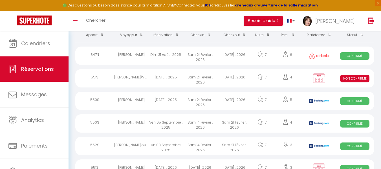
scroll to position [35, 0]
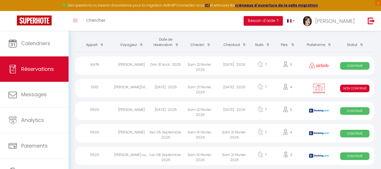
click at [142, 88] on div "Sèverine VEYER/VIOLET" at bounding box center [131, 88] width 34 height 18
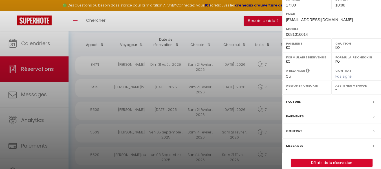
scroll to position [103, 0]
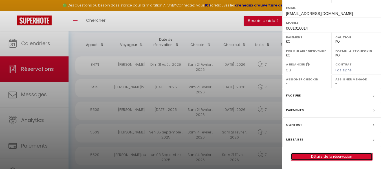
click at [350, 154] on link "Détails de la réservation" at bounding box center [331, 156] width 81 height 7
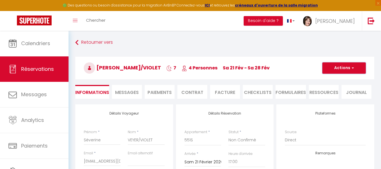
click at [341, 66] on button "Actions" at bounding box center [343, 67] width 43 height 11
click at [332, 85] on link "Dupliquer" at bounding box center [338, 87] width 45 height 7
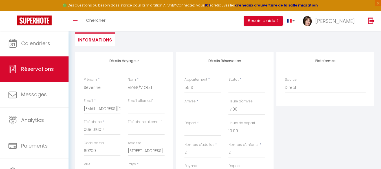
scroll to position [56, 0]
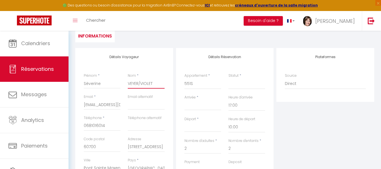
drag, startPoint x: 138, startPoint y: 83, endPoint x: 153, endPoint y: 66, distance: 22.4
click at [121, 83] on div "Prénom * Sèverine Nom * VEYER/VIOLET" at bounding box center [124, 83] width 88 height 21
drag, startPoint x: 84, startPoint y: 105, endPoint x: 125, endPoint y: 105, distance: 41.4
click at [125, 105] on div "Email * daviid__60@hotmail.fr Email alternatif" at bounding box center [124, 104] width 88 height 21
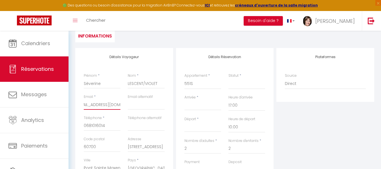
paste input "violet.severine@neuf"
drag, startPoint x: 99, startPoint y: 147, endPoint x: 77, endPoint y: 147, distance: 22.3
click at [77, 147] on div "Détails Voyageur Prénom * Sèverine Nom * LESCENT/VIOLET Email * violet.severine…" at bounding box center [124, 148] width 98 height 201
paste input "290 LAIGNEVILLE"
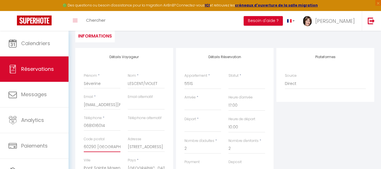
drag, startPoint x: 97, startPoint y: 147, endPoint x: 126, endPoint y: 147, distance: 29.6
click at [126, 147] on div "Code postal 60290 LAIGNEVILLE Adresse 7 allée des Longues Raies" at bounding box center [124, 146] width 88 height 21
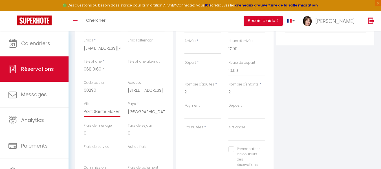
scroll to position [0, 4]
drag, startPoint x: 85, startPoint y: 112, endPoint x: 123, endPoint y: 111, distance: 38.9
click at [123, 111] on div "Ville Pont Sainte Maxence" at bounding box center [102, 112] width 44 height 22
paste input "LAIGNEVILLE"
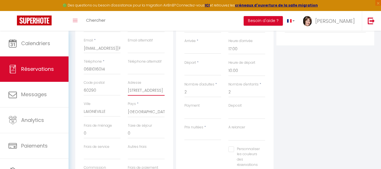
drag, startPoint x: 128, startPoint y: 90, endPoint x: 172, endPoint y: 92, distance: 44.0
click at [172, 92] on div "Détails Voyageur Prénom * Sèverine Nom * LESCENT/VIOLET Email * violet.severine…" at bounding box center [124, 92] width 98 height 201
paste input "[STREET_ADDRESS]"
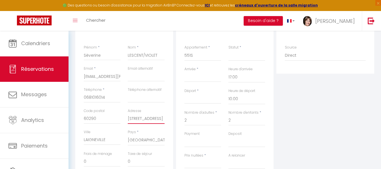
scroll to position [56, 0]
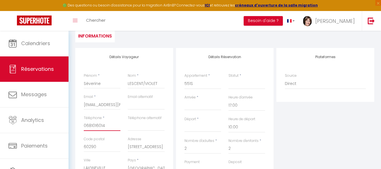
click at [88, 125] on input "0681016014" at bounding box center [102, 126] width 37 height 10
click at [94, 125] on input "06 81016014" at bounding box center [102, 126] width 37 height 10
click at [98, 125] on input "06 81 016014" at bounding box center [102, 126] width 37 height 10
click at [103, 125] on input "06 81 01 6014" at bounding box center [102, 126] width 37 height 10
click at [194, 83] on select "447S 448S 529N 540N 550S 551S 552S 654S 829N 832N 847N 1038N" at bounding box center [202, 83] width 37 height 11
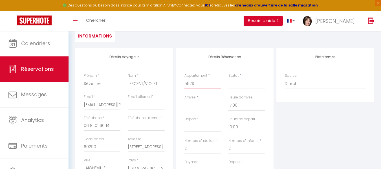
click at [184, 78] on select "447S 448S 529N 540N 550S 551S 552S 654S 829N 832N 847N 1038N" at bounding box center [202, 83] width 37 height 11
click at [235, 87] on select "Confirmé Non Confirmé Annulé Annulé par le voyageur No Show Request" at bounding box center [246, 83] width 37 height 11
click at [228, 78] on select "Confirmé Non Confirmé Annulé Annulé par le voyageur No Show Request" at bounding box center [246, 83] width 37 height 11
click at [194, 109] on input "Arrivée" at bounding box center [202, 105] width 37 height 7
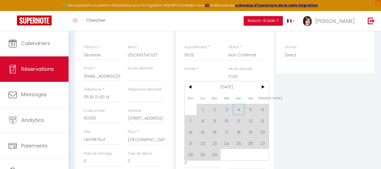
scroll to position [113, 0]
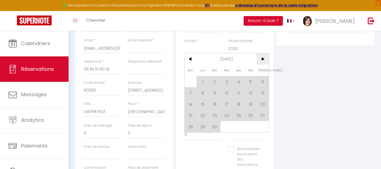
click at [263, 57] on span ">" at bounding box center [262, 58] width 12 height 11
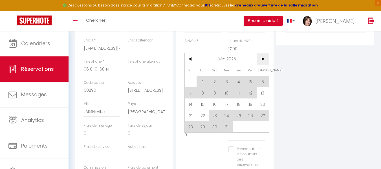
click at [263, 58] on span ">" at bounding box center [262, 58] width 12 height 11
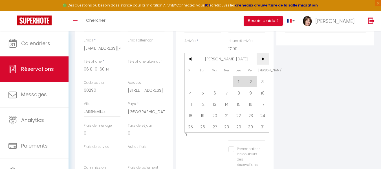
click at [263, 58] on span ">" at bounding box center [262, 58] width 12 height 11
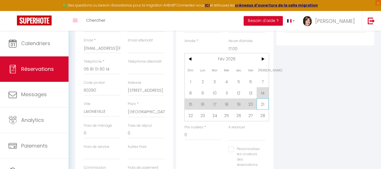
click at [262, 105] on span "21" at bounding box center [262, 103] width 12 height 11
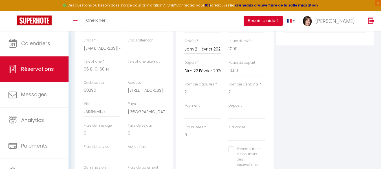
click at [197, 71] on input "Dim 22 Février 2026" at bounding box center [202, 70] width 37 height 7
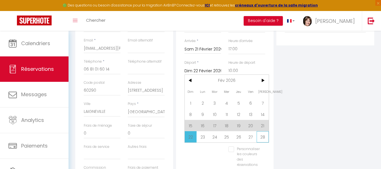
click at [262, 137] on span "28" at bounding box center [262, 136] width 12 height 11
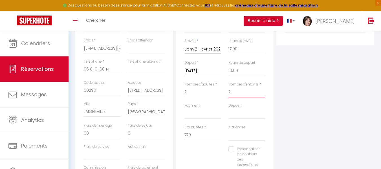
drag, startPoint x: 232, startPoint y: 90, endPoint x: 228, endPoint y: 91, distance: 3.8
click at [228, 91] on input "2" at bounding box center [246, 92] width 37 height 10
drag, startPoint x: 194, startPoint y: 136, endPoint x: 179, endPoint y: 136, distance: 14.1
click at [179, 136] on div "Détails Réservation Appartement * 447S 448S 529N 540N 550S 551S 552S 654S 829N …" at bounding box center [225, 86] width 98 height 188
click at [193, 116] on select "OK KO" at bounding box center [202, 113] width 37 height 11
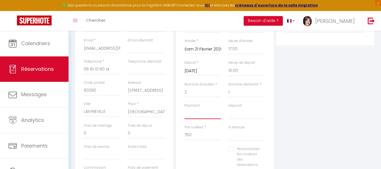
click at [184, 108] on select "OK KO" at bounding box center [202, 113] width 37 height 11
click at [237, 115] on select "OK KO" at bounding box center [246, 113] width 37 height 11
click at [228, 108] on select "OK KO" at bounding box center [246, 113] width 37 height 11
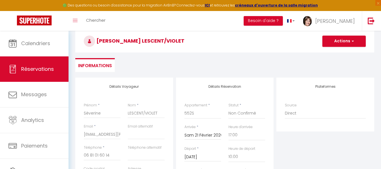
scroll to position [0, 0]
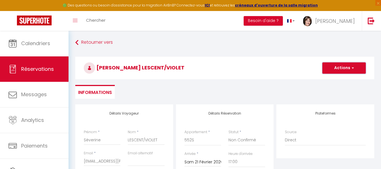
click at [334, 69] on button "Actions" at bounding box center [343, 67] width 43 height 11
click at [334, 79] on link "Enregistrer" at bounding box center [338, 80] width 45 height 7
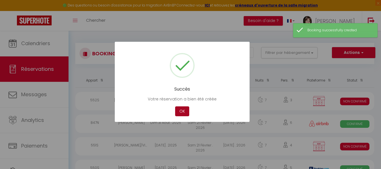
click at [185, 112] on button "OK" at bounding box center [182, 111] width 14 height 10
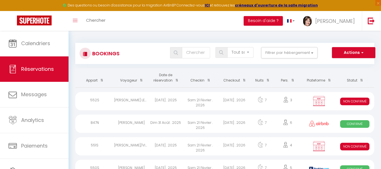
click at [136, 146] on div "Sèverine VEYER/VIOLET" at bounding box center [131, 146] width 34 height 18
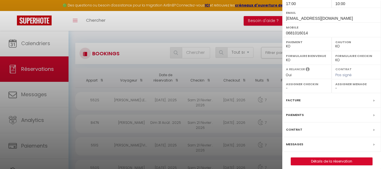
scroll to position [103, 0]
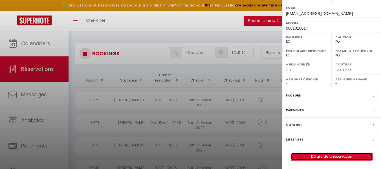
click at [326, 155] on link "Détails de la réservation" at bounding box center [331, 156] width 81 height 7
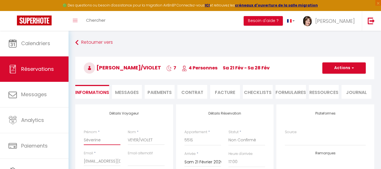
drag, startPoint x: 104, startPoint y: 140, endPoint x: 69, endPoint y: 126, distance: 38.0
drag, startPoint x: 341, startPoint y: 68, endPoint x: 341, endPoint y: 72, distance: 3.1
click at [341, 69] on button "Actions" at bounding box center [343, 67] width 43 height 11
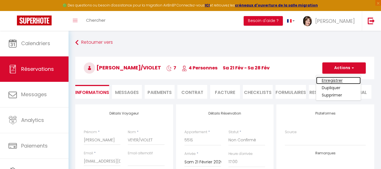
click at [340, 77] on link "Enregistrer" at bounding box center [338, 80] width 45 height 7
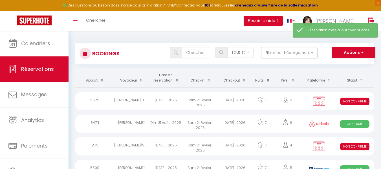
click at [135, 99] on div "Sèverine LESCENT/VIOLET" at bounding box center [131, 101] width 34 height 18
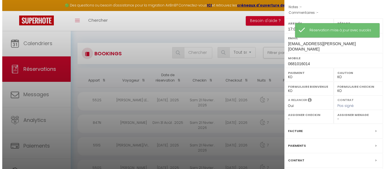
scroll to position [103, 0]
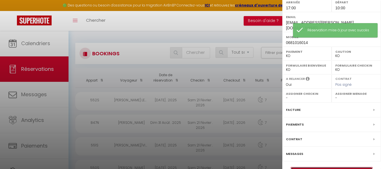
click at [336, 167] on link "Détails de la réservation" at bounding box center [331, 170] width 81 height 7
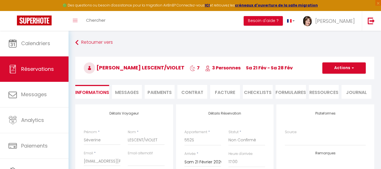
click at [196, 91] on li "Contrat" at bounding box center [192, 92] width 30 height 14
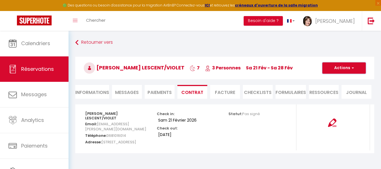
click at [343, 69] on button "Actions" at bounding box center [343, 67] width 43 height 11
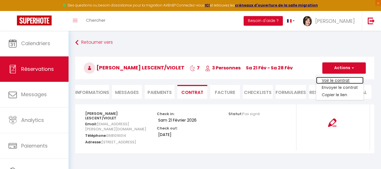
click at [335, 81] on link "Voir le contrat" at bounding box center [339, 80] width 47 height 7
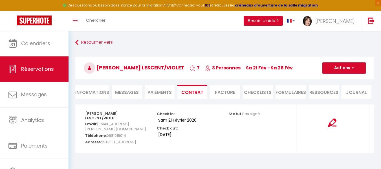
click at [343, 68] on button "Actions" at bounding box center [343, 67] width 43 height 11
click at [337, 89] on link "Envoyer le contrat" at bounding box center [339, 87] width 47 height 7
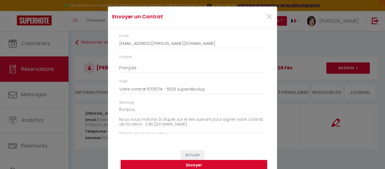
scroll to position [20, 0]
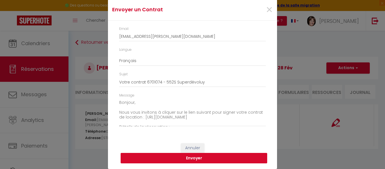
click at [196, 159] on button "Envoyer" at bounding box center [194, 158] width 146 height 11
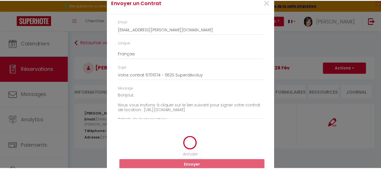
scroll to position [13, 0]
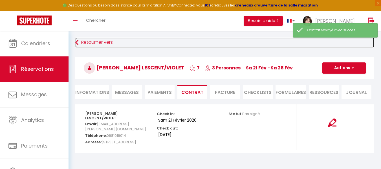
click at [85, 42] on link "Retourner vers" at bounding box center [224, 42] width 299 height 10
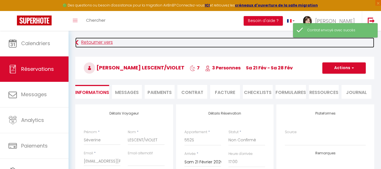
click at [85, 42] on link "Retourner vers" at bounding box center [224, 42] width 299 height 10
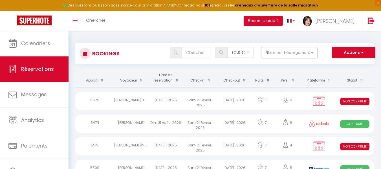
click at [204, 145] on div "Sam 21 Février . 2026" at bounding box center [200, 146] width 34 height 18
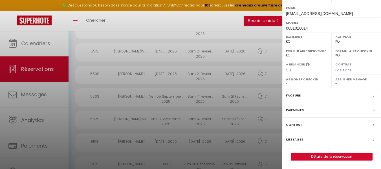
scroll to position [113, 0]
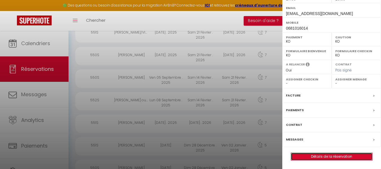
click at [334, 157] on link "Détails de la réservation" at bounding box center [331, 156] width 81 height 7
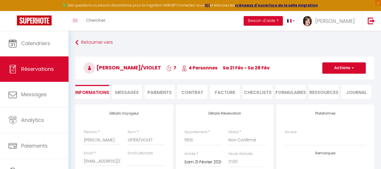
click at [188, 92] on li "Contrat" at bounding box center [192, 92] width 30 height 14
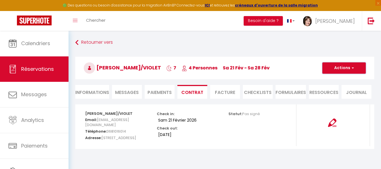
click at [341, 69] on button "Actions" at bounding box center [343, 67] width 43 height 11
click at [338, 86] on link "Envoyer le contrat" at bounding box center [339, 87] width 47 height 7
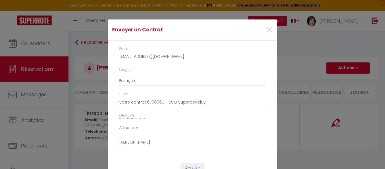
scroll to position [69, 0]
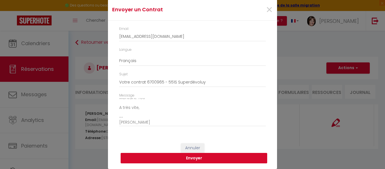
click at [190, 157] on button "Envoyer" at bounding box center [194, 158] width 146 height 11
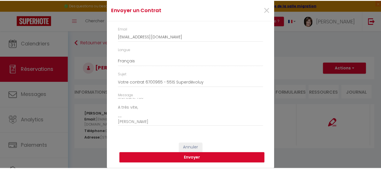
scroll to position [13, 0]
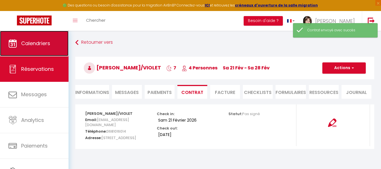
click at [37, 45] on span "Calendriers" at bounding box center [35, 43] width 29 height 7
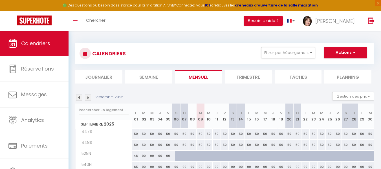
click at [88, 97] on img at bounding box center [88, 97] width 6 height 6
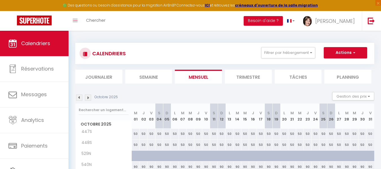
click at [89, 97] on img at bounding box center [88, 97] width 6 height 6
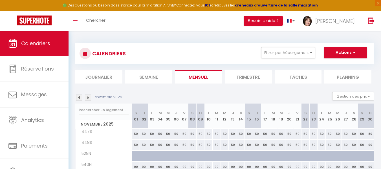
click at [89, 97] on img at bounding box center [88, 97] width 6 height 6
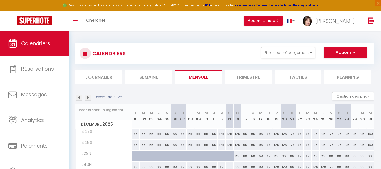
click at [89, 97] on img at bounding box center [88, 97] width 6 height 6
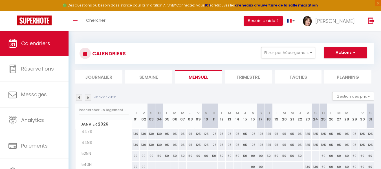
click at [89, 97] on img at bounding box center [88, 97] width 6 height 6
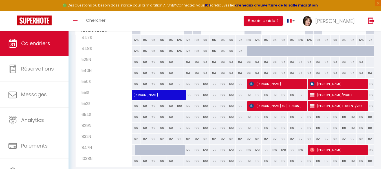
scroll to position [113, 0]
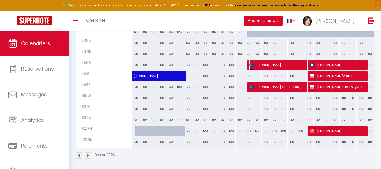
click at [261, 64] on span "Alex Lucas" at bounding box center [276, 64] width 55 height 11
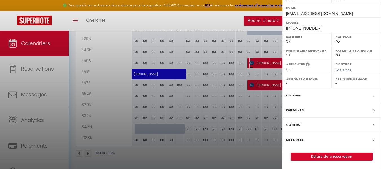
scroll to position [115, 0]
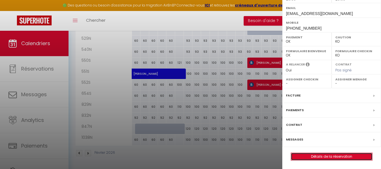
click at [332, 155] on link "Détails de la réservation" at bounding box center [331, 156] width 81 height 7
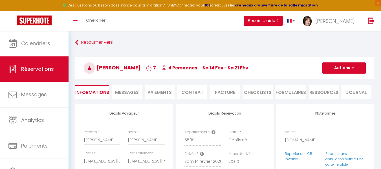
drag, startPoint x: 129, startPoint y: 89, endPoint x: 137, endPoint y: 97, distance: 11.6
click at [129, 89] on span "Messages" at bounding box center [127, 92] width 24 height 6
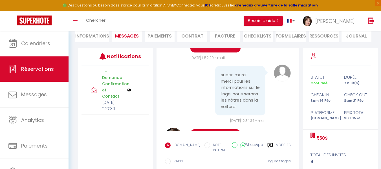
scroll to position [507, 0]
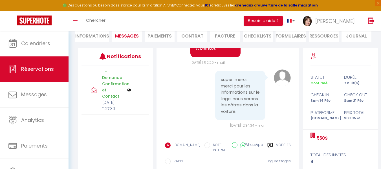
click at [196, 36] on li "Contrat" at bounding box center [192, 35] width 30 height 14
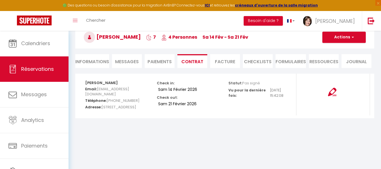
click at [97, 59] on li "Informations" at bounding box center [92, 61] width 34 height 14
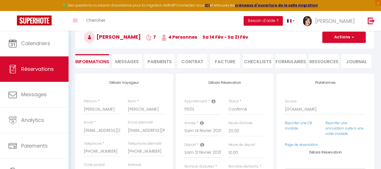
scroll to position [56, 0]
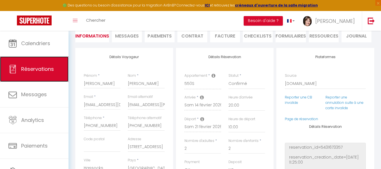
click at [56, 72] on link "Réservations" at bounding box center [34, 68] width 68 height 25
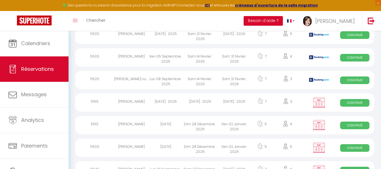
scroll to position [120, 0]
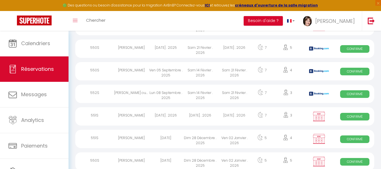
click at [139, 70] on div "Alex Lucas" at bounding box center [131, 71] width 34 height 18
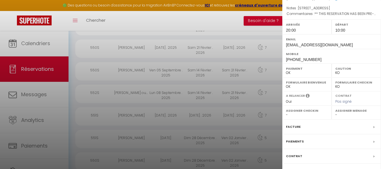
scroll to position [102, 0]
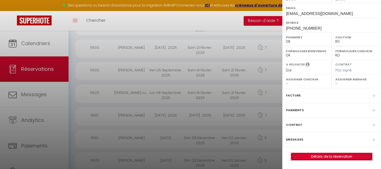
click at [333, 157] on link "Détails de la réservation" at bounding box center [331, 156] width 81 height 7
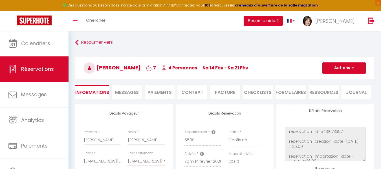
scroll to position [0, 12]
drag, startPoint x: 128, startPoint y: 161, endPoint x: 172, endPoint y: 161, distance: 44.0
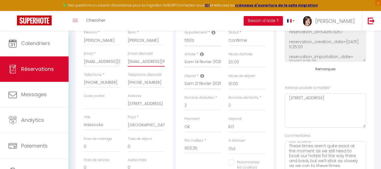
scroll to position [113, 0]
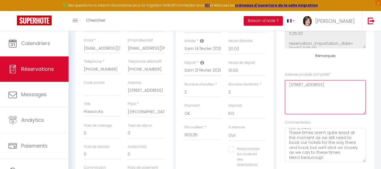
drag, startPoint x: 288, startPoint y: 89, endPoint x: 321, endPoint y: 112, distance: 39.7
click at [321, 112] on complète0 "32a college Lane, Hurstpierpoint West Sussex Bn69aq Great Britain" at bounding box center [325, 97] width 81 height 34
paste complète0 "serviettes de bain x4 et ligne pour un lit double et deux lits simples"
click at [290, 102] on complète0 "serviettes de bain x4 et ligne pour un lit double et deux lits simples" at bounding box center [325, 97] width 81 height 34
click at [352, 95] on complète0 "serviettes de bain x4 et ligne pour un lit double et deux lits simples" at bounding box center [325, 97] width 81 height 34
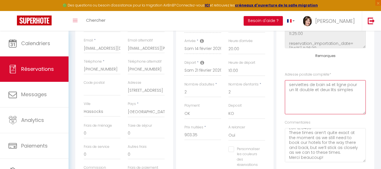
paste complète0 "15€ pour 1 lit double 2p (draps housses et taies d oreillers) 10€ pour 1 lit si…"
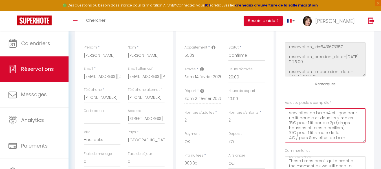
scroll to position [15, 0]
click at [289, 133] on complète0 "serviettes de bain x4 et ligne pour un lit double et deux lits simples 15€ pour…" at bounding box center [325, 125] width 81 height 34
click at [351, 134] on complète0 "serviettes de bain x4 et ligne pour un lit double et deux lits simples 15€ pour…" at bounding box center [325, 125] width 81 height 34
drag, startPoint x: 288, startPoint y: 117, endPoint x: 305, endPoint y: 127, distance: 20.2
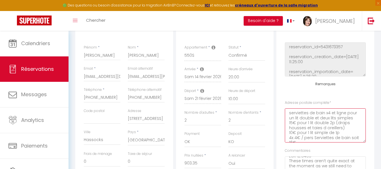
click at [305, 127] on complète0 "serviettes de bain x4 et ligne pour un lit double et deux lits simples 15€ pour…" at bounding box center [325, 125] width 81 height 34
click at [290, 112] on complète0 "15€ pour 1 lit double 2p (draps housses et taies d oreillers) 10€ pour 1 lit si…" at bounding box center [325, 125] width 81 height 34
click at [293, 119] on complète0 "15€ pour 1 lit double 2p (draps housses et taies d oreillers) 10€ pour 1 lit si…" at bounding box center [325, 125] width 81 height 34
click at [292, 117] on complète0 "15€ pour 1 lit double 2p (draps housses et taies d oreillers) 10€ pour 1 lit si…" at bounding box center [325, 125] width 81 height 34
drag, startPoint x: 288, startPoint y: 112, endPoint x: 293, endPoint y: 117, distance: 7.2
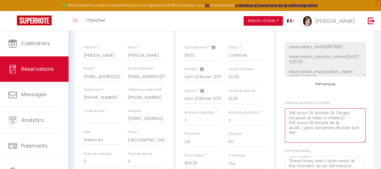
click at [288, 113] on complète0 "15€ pour 1 lit double 2p (draps housses et taies d oreillers) 10€ pour 1 lit si…" at bounding box center [325, 125] width 81 height 34
click at [288, 122] on complète0 "1x15€ pour 1 lit double 2p (draps housses et taies d oreillers) 10€ pour 1 lit …" at bounding box center [325, 125] width 81 height 34
click at [344, 117] on complète0 "1x15€ pour 1 lit double 2p (draps housses et taies d oreillers) 2x10€ pour 1 li…" at bounding box center [325, 125] width 81 height 34
click at [345, 127] on complète0 "1x15€ pour 1 lit double 2p (draps housses et taies d oreillers) soit 15€ 2x10€ …" at bounding box center [325, 125] width 81 height 34
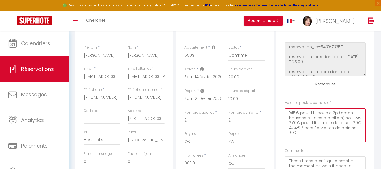
click at [292, 138] on complète0 "1x15€ pour 1 lit double 2p (draps housses et taies d oreillers) soit 15€ 2x10€ …" at bounding box center [325, 125] width 81 height 34
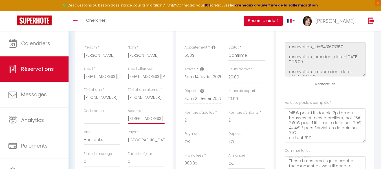
click at [146, 118] on input "32a College Lane Hassocks England BN6 9AQ" at bounding box center [146, 119] width 37 height 10
click at [138, 118] on input "32a College Lane Hassocks England BN6 9AQ" at bounding box center [146, 119] width 37 height 10
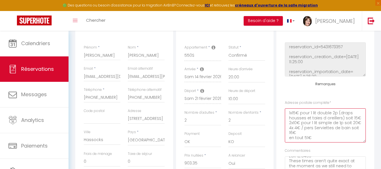
scroll to position [0, 0]
drag, startPoint x: 311, startPoint y: 137, endPoint x: 281, endPoint y: 115, distance: 36.7
click at [281, 115] on div "Plateformes Source Direct Airbnb.com Booking.com Chalet montagne Expedia Gite d…" at bounding box center [325, 111] width 98 height 183
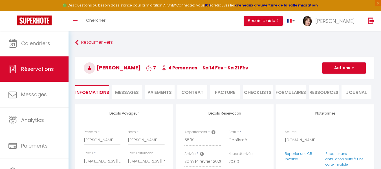
click at [335, 69] on button "Actions" at bounding box center [343, 67] width 43 height 11
click at [334, 80] on link "Enregistrer" at bounding box center [338, 80] width 45 height 7
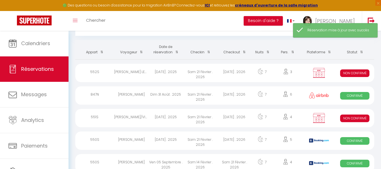
scroll to position [56, 0]
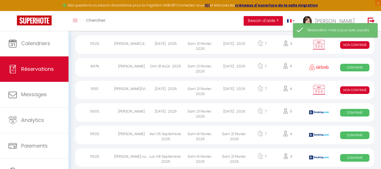
click at [167, 135] on div "Ven 05 Septembre . 2025" at bounding box center [165, 135] width 34 height 18
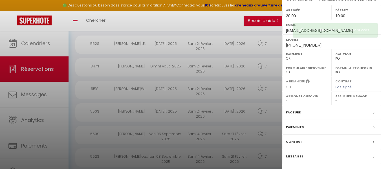
scroll to position [102, 0]
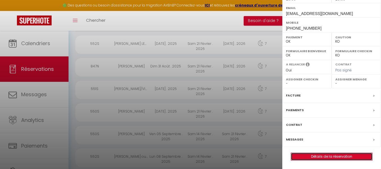
click at [347, 157] on link "Détails de la réservation" at bounding box center [331, 156] width 81 height 7
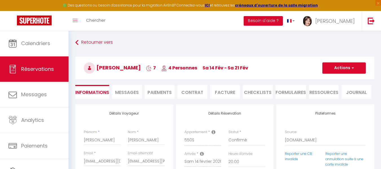
click at [125, 92] on span "Messages" at bounding box center [127, 92] width 24 height 6
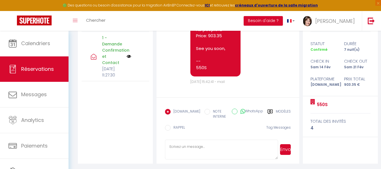
scroll to position [91, 0]
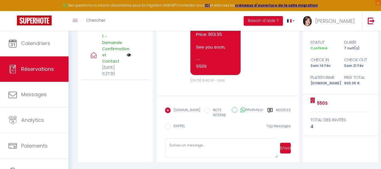
click at [174, 145] on textarea at bounding box center [221, 148] width 113 height 20
click at [173, 145] on textarea "J'zi pris note de votre réservation de linge de maison" at bounding box center [221, 148] width 113 height 20
click at [260, 146] on textarea "J'ai pris note de votre réservation de linge de maison" at bounding box center [221, 148] width 113 height 20
paste textarea "1x15€ pour 1 lit double 2p (draps housses et taies d oreillers) soit 15€ 2x10€ …"
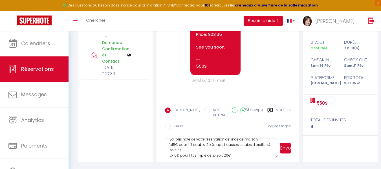
scroll to position [0, 0]
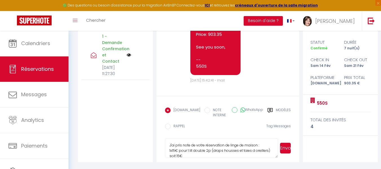
drag, startPoint x: 210, startPoint y: 151, endPoint x: 268, endPoint y: 149, distance: 57.5
click at [268, 149] on textarea "J'ai pris note de votre réservation de linge de maison : 1x15€ pour 1 lit doubl…" at bounding box center [221, 148] width 113 height 20
drag, startPoint x: 179, startPoint y: 146, endPoint x: 189, endPoint y: 146, distance: 9.9
click at [189, 146] on textarea "J'ai pris note de votre réservation de linge de maison : 1x15€ pour 1 lit doubl…" at bounding box center [221, 148] width 113 height 20
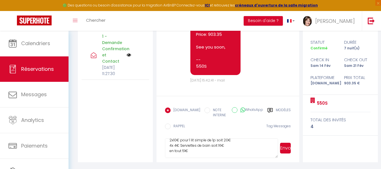
drag, startPoint x: 168, startPoint y: 145, endPoint x: 247, endPoint y: 159, distance: 79.5
click at [247, 159] on form "Booking.com NOTE INTERNE WhatsApp Modèles 9 « ‹ » › Sep 2025 2020 ~ 2030 Dim Lu…" at bounding box center [227, 129] width 143 height 66
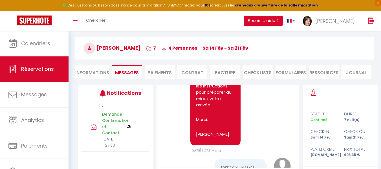
scroll to position [0, 0]
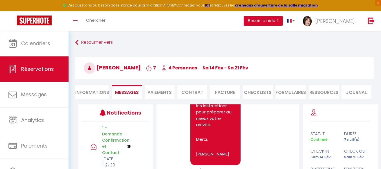
click at [94, 91] on li "Informations" at bounding box center [92, 92] width 34 height 14
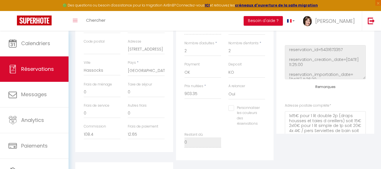
scroll to position [169, 0]
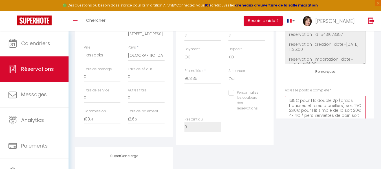
click at [341, 115] on complète0 "1x15€ pour 1 lit double 2p (draps housses et taies d oreillers) soit 15€ 2x10€ …" at bounding box center [325, 113] width 81 height 34
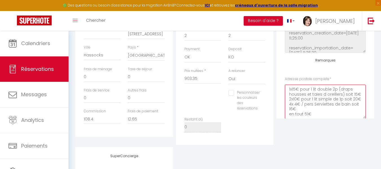
scroll to position [8, 0]
click at [318, 116] on complète0 "1x15€ pour 1 lit double 2p (draps housses et taies d oreillers) soit 15€ 2x10€ …" at bounding box center [325, 102] width 81 height 34
paste complète0 "J'ai pris note de votre réservation de linge de maison : 1x15€ pour 1 lit doubl…"
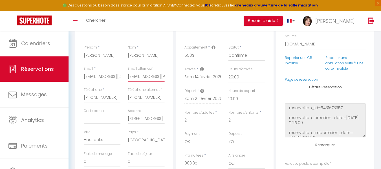
scroll to position [0, 12]
drag, startPoint x: 128, startPoint y: 77, endPoint x: 166, endPoint y: 76, distance: 38.3
click at [166, 76] on div "Email alternatif alex.m.lucas@gmail.com" at bounding box center [146, 76] width 44 height 21
drag, startPoint x: 85, startPoint y: 77, endPoint x: 126, endPoint y: 76, distance: 41.1
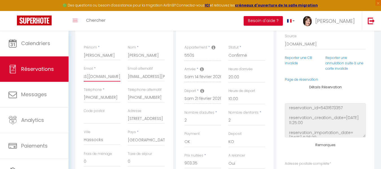
click at [126, 76] on div "Email * alucas.889945@guest.booking.com Email alternatif alex.m.lucas@gmail.com" at bounding box center [124, 76] width 88 height 21
drag, startPoint x: 128, startPoint y: 77, endPoint x: 152, endPoint y: 76, distance: 24.0
click at [152, 76] on div "Email alternatif alex.m.lucas@gmail.com" at bounding box center [146, 76] width 44 height 21
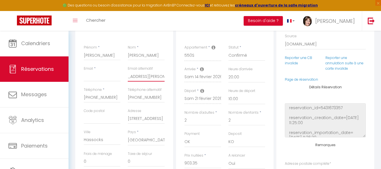
drag, startPoint x: 128, startPoint y: 77, endPoint x: 168, endPoint y: 77, distance: 40.3
click at [168, 77] on div "Détails Voyageur Prénom * Alex Nom * Lucas Email * Email alternatif alex.m.luca…" at bounding box center [124, 120] width 98 height 201
paste input "ucas.889945@guest.booking"
click at [88, 77] on input "Email client" at bounding box center [102, 76] width 37 height 10
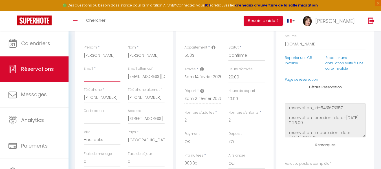
paste input "alex.m.lucas@gmail.com"
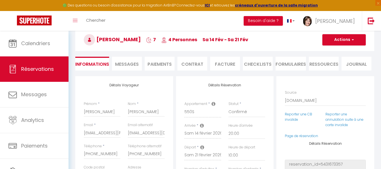
click at [132, 61] on span "Messages" at bounding box center [127, 64] width 24 height 6
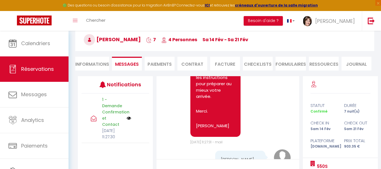
click at [97, 64] on li "Informations" at bounding box center [92, 64] width 34 height 14
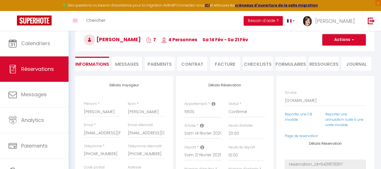
click at [339, 40] on button "Actions" at bounding box center [343, 39] width 43 height 11
click at [334, 51] on link "Enregistrer" at bounding box center [338, 51] width 45 height 7
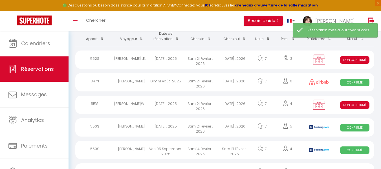
scroll to position [56, 0]
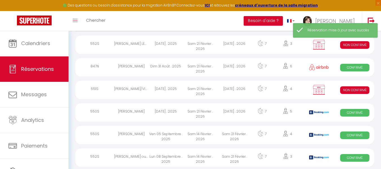
click at [137, 133] on div "Alex Lucas" at bounding box center [131, 135] width 34 height 18
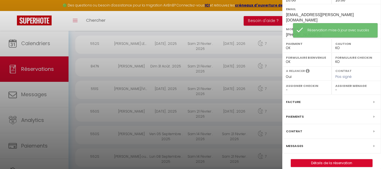
scroll to position [102, 0]
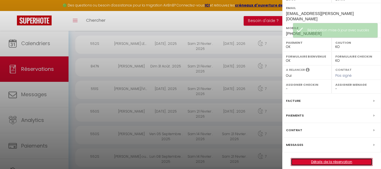
click at [330, 158] on link "Détails de la réservation" at bounding box center [331, 161] width 81 height 7
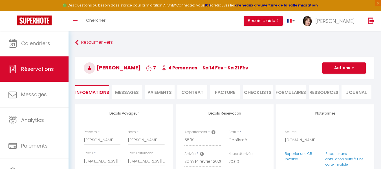
click at [130, 91] on span "Messages" at bounding box center [127, 92] width 24 height 6
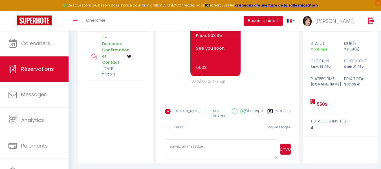
scroll to position [91, 0]
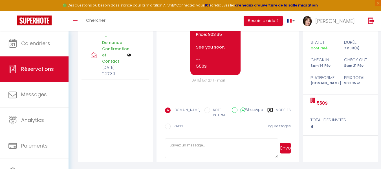
click at [184, 145] on textarea at bounding box center [221, 148] width 113 height 20
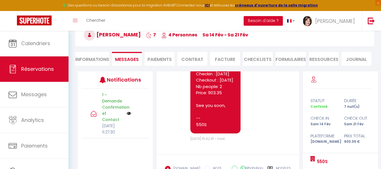
scroll to position [0, 0]
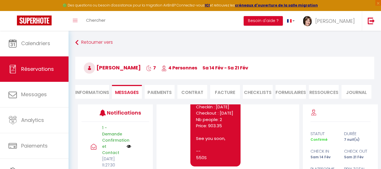
click at [94, 90] on li "Informations" at bounding box center [92, 92] width 34 height 14
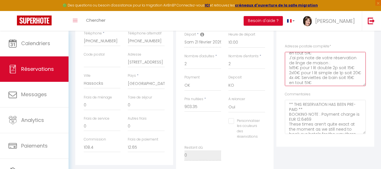
scroll to position [45, 0]
drag, startPoint x: 288, startPoint y: 79, endPoint x: 341, endPoint y: 89, distance: 53.5
click at [341, 89] on div "Remarques Adresse postale complète * 1x15€ pour 1 lit double 2p (draps housses …" at bounding box center [325, 80] width 81 height 108
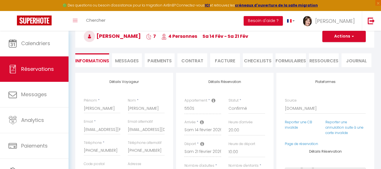
scroll to position [28, 0]
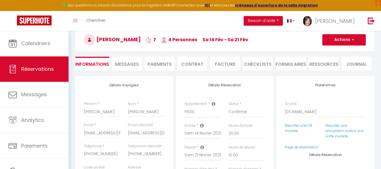
click at [129, 63] on span "Messages" at bounding box center [127, 64] width 24 height 6
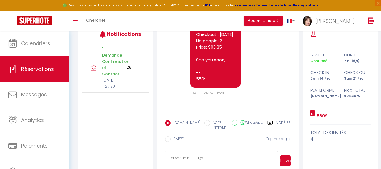
scroll to position [91, 0]
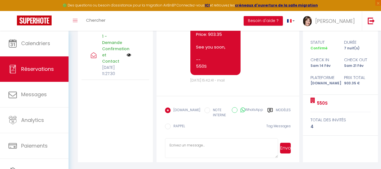
click at [177, 145] on textarea at bounding box center [221, 148] width 113 height 20
paste textarea "J'ai pris note de votre réservation de linge de maison : 1x15€ pour 1 lit doubl…"
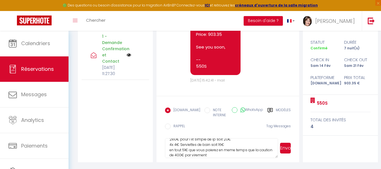
scroll to position [22, 0]
click at [188, 155] on textarea "J'ai pris note de votre réservation de linge de maison : 1x15€ pour 1 lit doubl…" at bounding box center [221, 148] width 113 height 20
click at [265, 154] on textarea "J'ai pris note de votre réservation de linge de maison : 1x15€ pour 1 lit doubl…" at bounding box center [221, 148] width 113 height 20
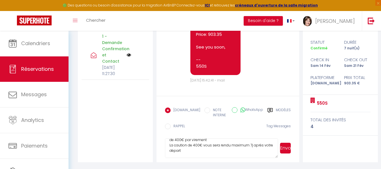
click at [193, 151] on textarea "J'ai pris note de votre réservation de linge de maison : 1x15€ pour 1 lit doubl…" at bounding box center [221, 148] width 113 height 20
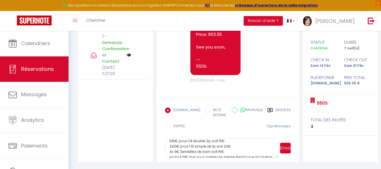
scroll to position [38, 0]
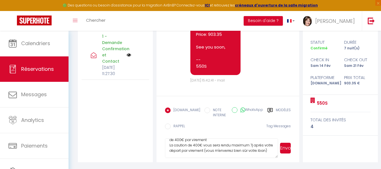
drag, startPoint x: 276, startPoint y: 157, endPoint x: 282, endPoint y: 167, distance: 11.5
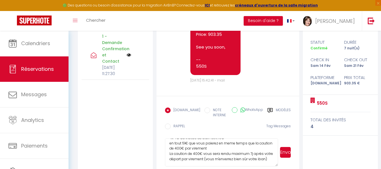
scroll to position [26, 0]
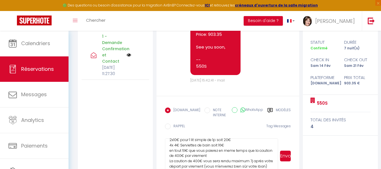
drag, startPoint x: 276, startPoint y: 156, endPoint x: 289, endPoint y: 172, distance: 20.2
click at [222, 146] on textarea "J'ai pris note de votre réservation de linge de maison : 1x15€ pour 1 lit doubl…" at bounding box center [221, 155] width 113 height 35
drag, startPoint x: 169, startPoint y: 162, endPoint x: 190, endPoint y: 161, distance: 21.2
click at [190, 161] on textarea "J'ai pris note de votre réservation de linge de maison : 1x15€ pour 1 lit doubl…" at bounding box center [221, 155] width 113 height 35
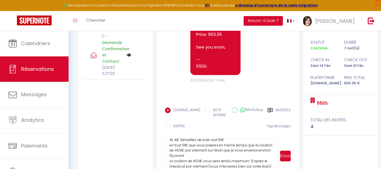
click at [218, 150] on textarea "J'ai pris note de votre réservation de linge de maison : 1x15€ pour 1 lit doubl…" at bounding box center [221, 155] width 113 height 35
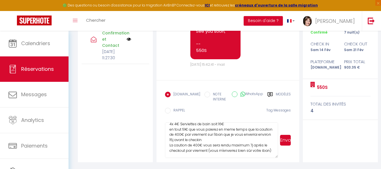
click at [169, 153] on textarea "J'ai pris note de votre réservation de linge de maison : 1x15€ pour 1 lit doubl…" at bounding box center [221, 139] width 113 height 35
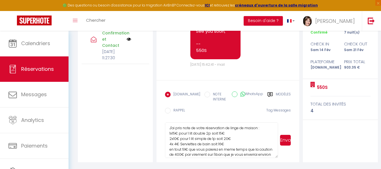
scroll to position [0, 0]
click at [262, 129] on textarea "J'ai pris note de votre réservation de linge de maison : 1x15€ pour 1 lit doubl…" at bounding box center [221, 139] width 113 height 35
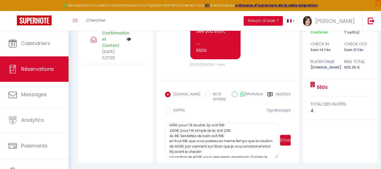
scroll to position [28, 0]
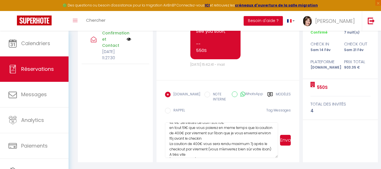
click at [189, 128] on textarea "J'ai pris note de votre réservation de linge de maison : 1x15€ pour 1 lit doubl…" at bounding box center [221, 139] width 113 height 35
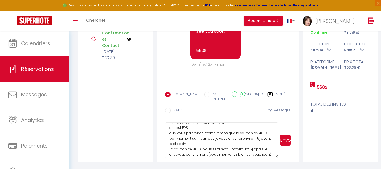
scroll to position [34, 0]
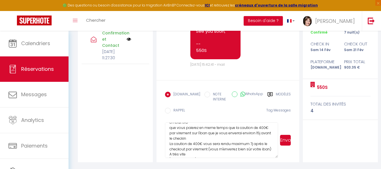
click at [285, 141] on button "Envoyer" at bounding box center [285, 140] width 11 height 11
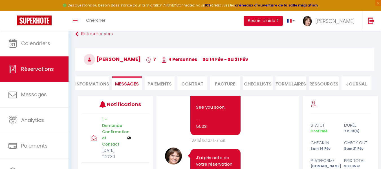
scroll to position [705, 0]
click at [92, 83] on li "Informations" at bounding box center [92, 83] width 34 height 14
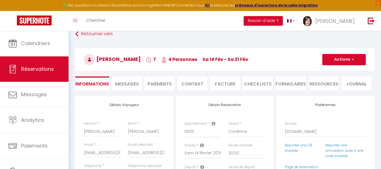
scroll to position [37, 0]
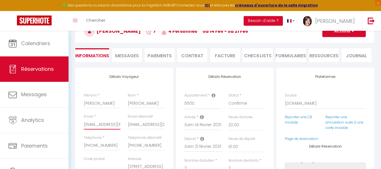
click at [110, 126] on input "alex.m.lucas@gmail.com" at bounding box center [102, 124] width 37 height 10
click at [141, 124] on input "alucas.889945@guest.booking.com" at bounding box center [146, 124] width 37 height 10
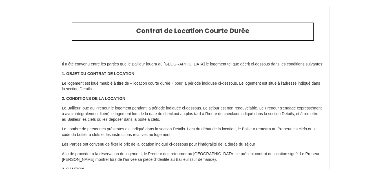
type input "6624385"
type input "654S"
type input "station superdévoluy route du [GEOGRAPHIC_DATA] Bois d'Aurouze"
type input "05250"
type input "le dévoluy"
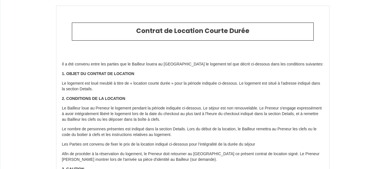
type input "[GEOGRAPHIC_DATA]"
type input "[DATE]"
type input "2"
type input "4"
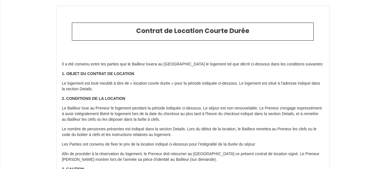
type input "400"
type input "750"
type input "VERONIQUE"
type input "BOZOYAN"
type input "[STREET_ADDRESS][PERSON_NAME]"
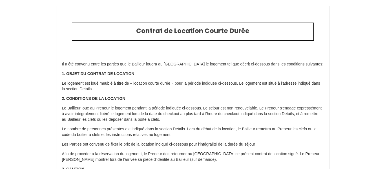
type input "13190"
type input "ALLAUCH"
type input "[GEOGRAPHIC_DATA]"
type input "[EMAIL_ADDRESS][DOMAIN_NAME]"
type input "Slimen"
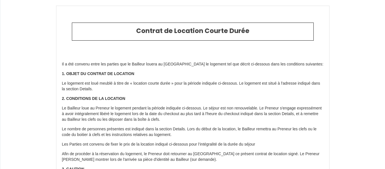
type input "ZAHALI"
type input "bat 4 parc camoin 4 av du président [PERSON_NAME]"
type input "13700"
type input "Marignane"
type input "[EMAIL_ADDRESS][DOMAIN_NAME]"
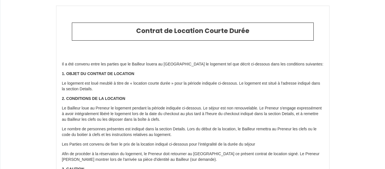
type input "[PHONE_NUMBER]"
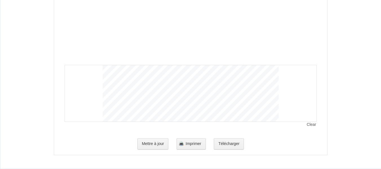
scroll to position [906, 0]
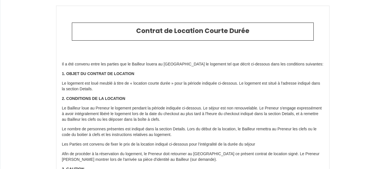
select select "GB"
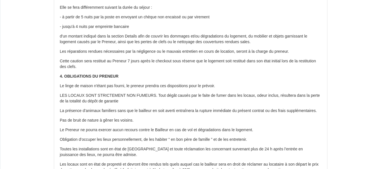
scroll to position [169, 0]
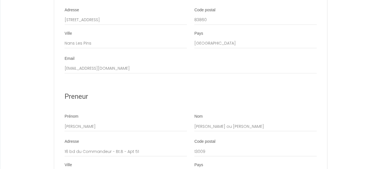
scroll to position [648, 0]
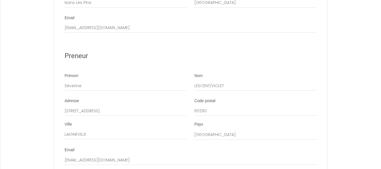
scroll to position [704, 0]
